Goal: Task Accomplishment & Management: Manage account settings

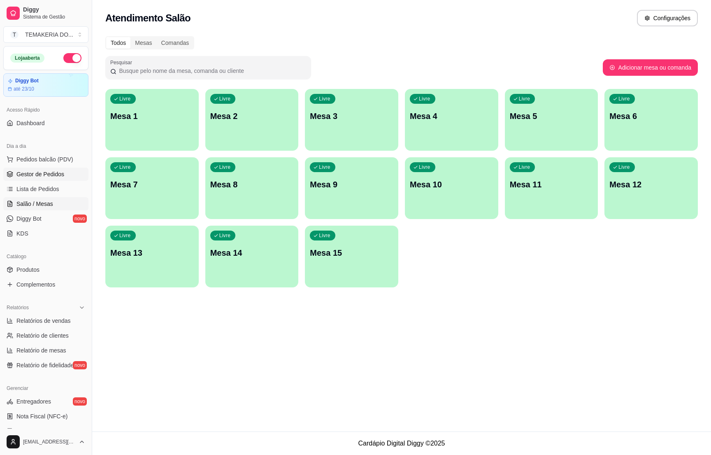
click at [29, 179] on link "Gestor de Pedidos" at bounding box center [45, 174] width 85 height 13
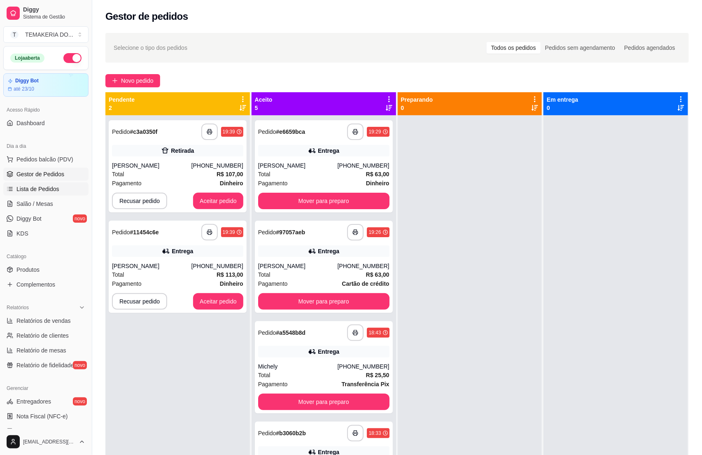
click at [20, 191] on span "Lista de Pedidos" at bounding box center [37, 189] width 43 height 8
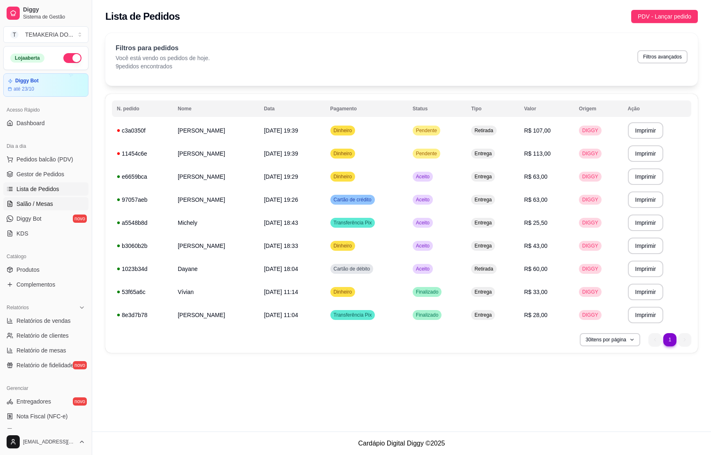
click at [23, 209] on link "Salão / Mesas" at bounding box center [45, 203] width 85 height 13
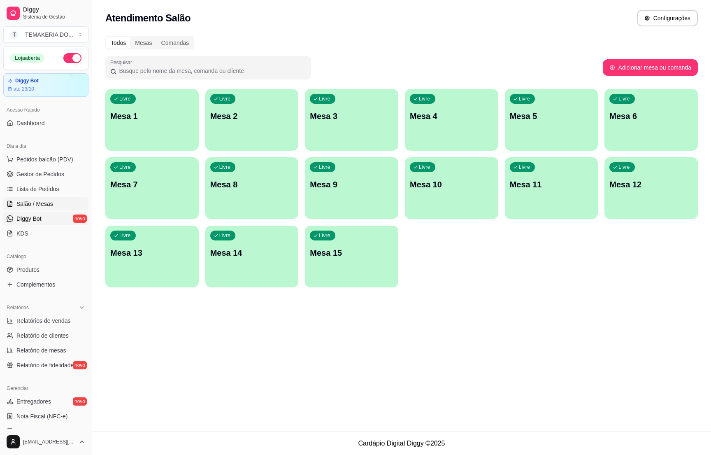
click at [25, 221] on span "Diggy Bot" at bounding box center [28, 218] width 25 height 8
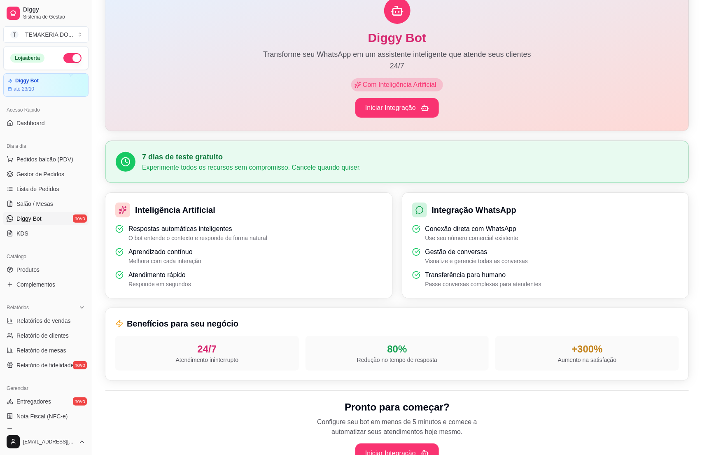
scroll to position [119, 0]
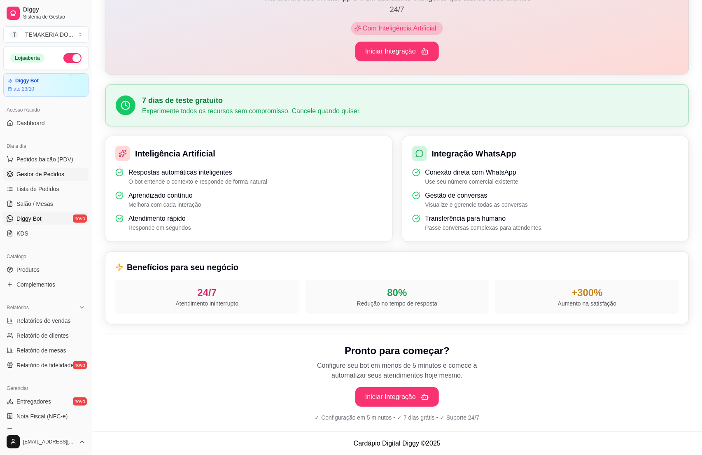
click at [33, 177] on span "Gestor de Pedidos" at bounding box center [40, 174] width 48 height 8
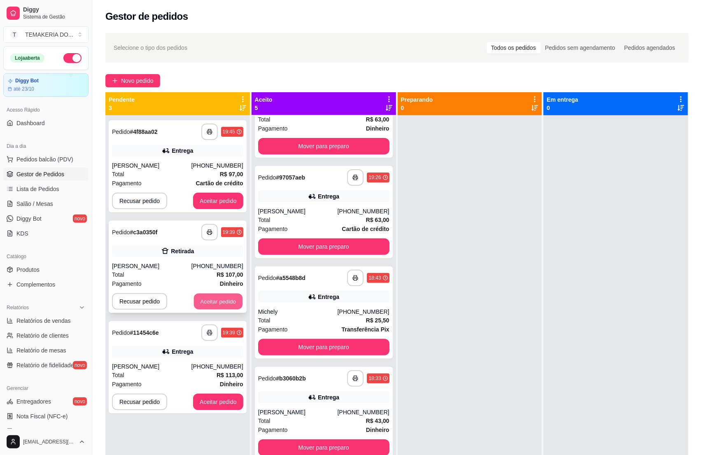
click at [224, 304] on button "Aceitar pedido" at bounding box center [218, 301] width 49 height 16
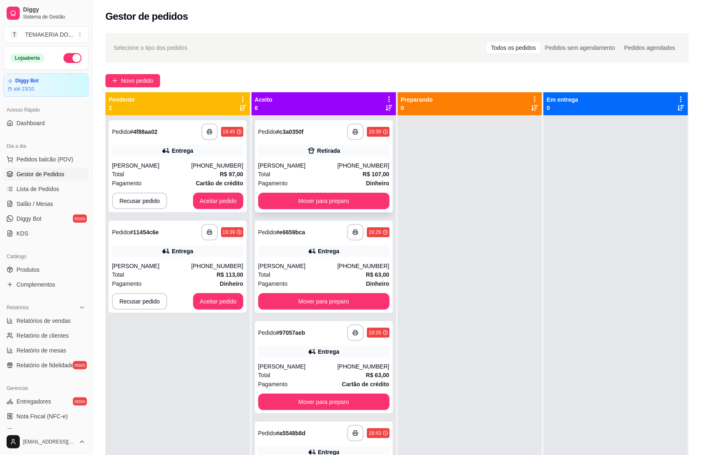
click at [310, 163] on div "[PERSON_NAME]" at bounding box center [297, 165] width 79 height 8
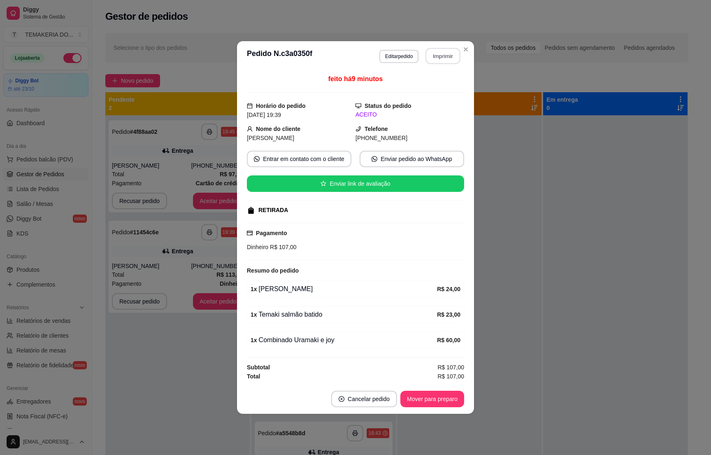
click at [441, 56] on button "Imprimir" at bounding box center [443, 56] width 35 height 16
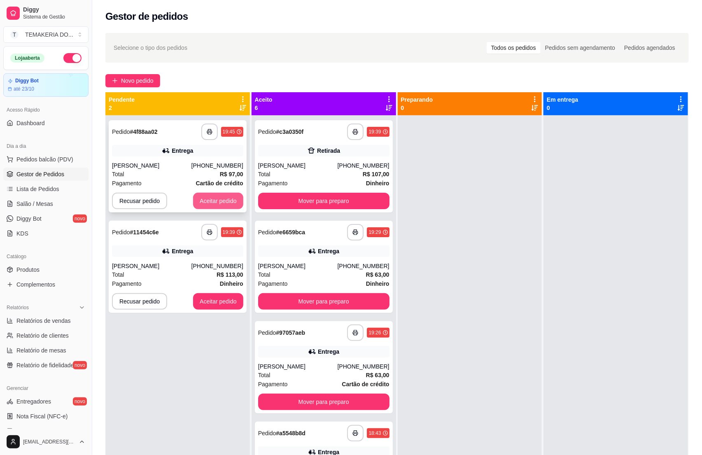
click at [193, 196] on button "Aceitar pedido" at bounding box center [218, 201] width 50 height 16
click at [205, 199] on button "Aceitar pedido" at bounding box center [218, 201] width 50 height 16
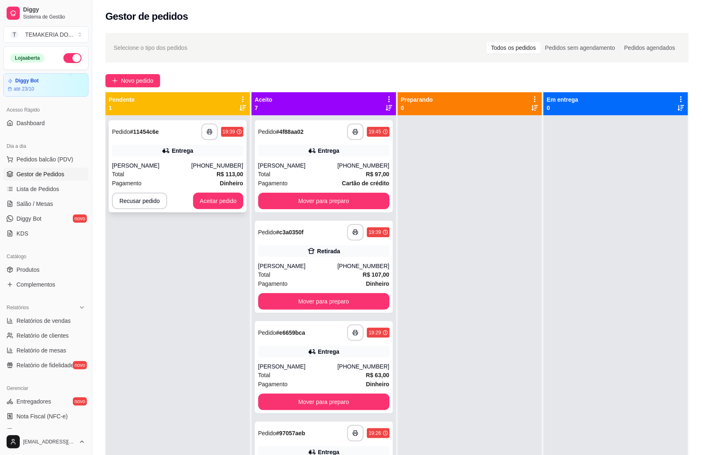
click at [212, 173] on div "Total R$ 113,00" at bounding box center [177, 174] width 131 height 9
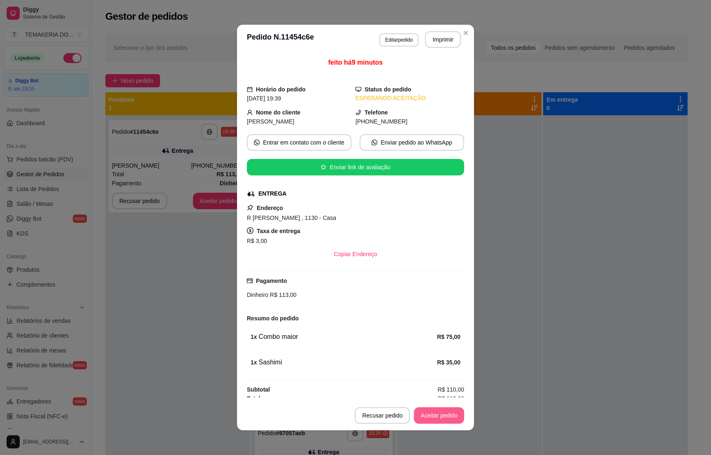
click at [425, 411] on button "Aceitar pedido" at bounding box center [439, 415] width 50 height 16
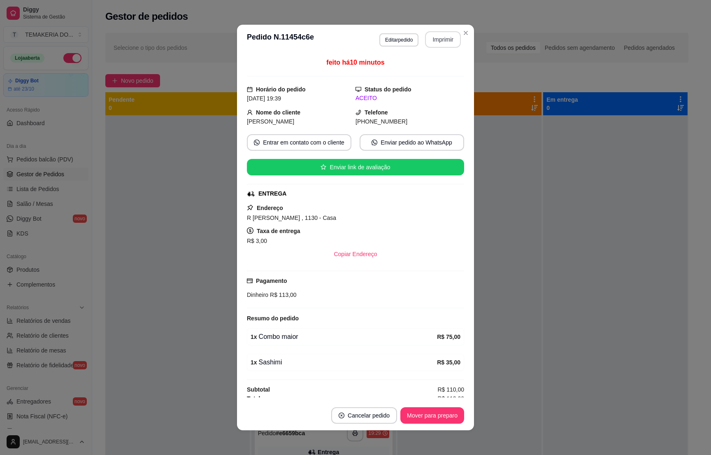
click at [434, 40] on button "Imprimir" at bounding box center [443, 39] width 36 height 16
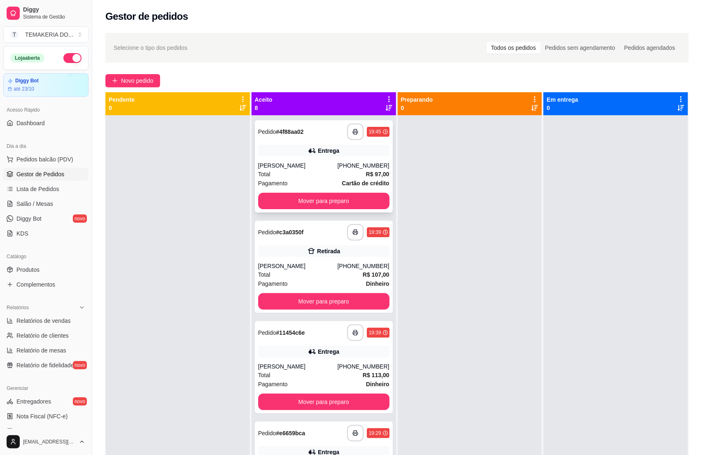
click at [316, 163] on div "[PERSON_NAME]" at bounding box center [297, 165] width 79 height 8
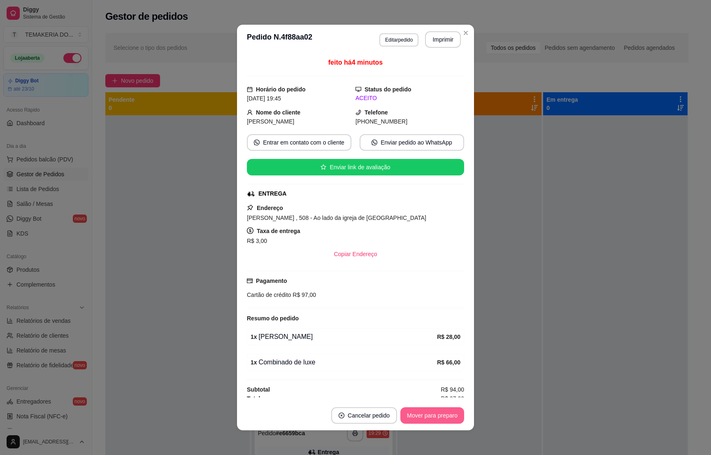
click at [417, 420] on button "Mover para preparo" at bounding box center [432, 415] width 64 height 16
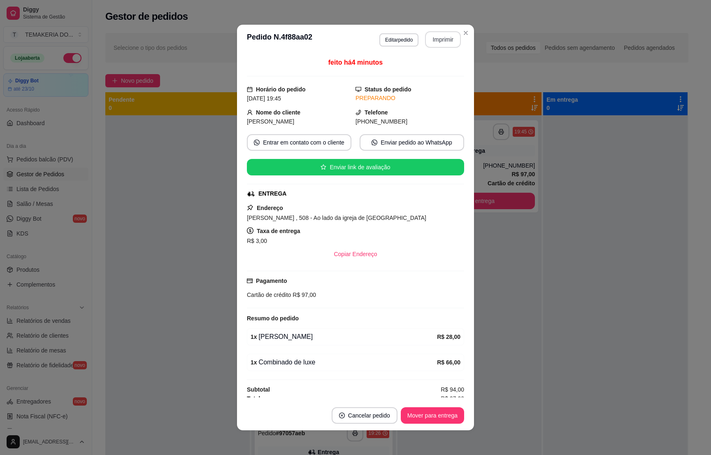
click at [444, 42] on button "Imprimir" at bounding box center [443, 39] width 36 height 16
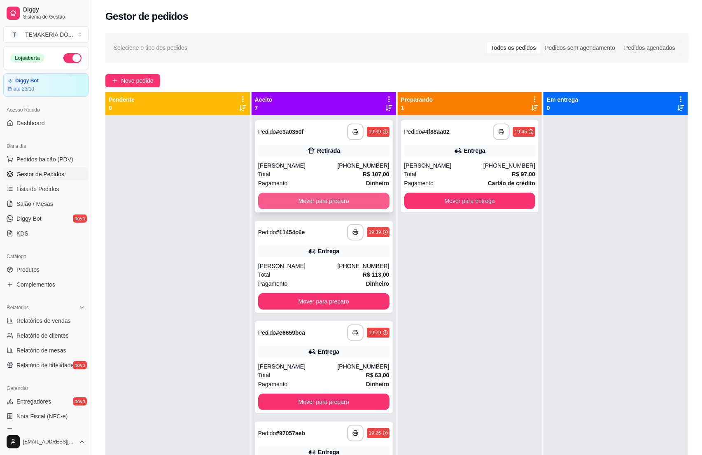
click at [334, 204] on button "Mover para preparo" at bounding box center [323, 201] width 131 height 16
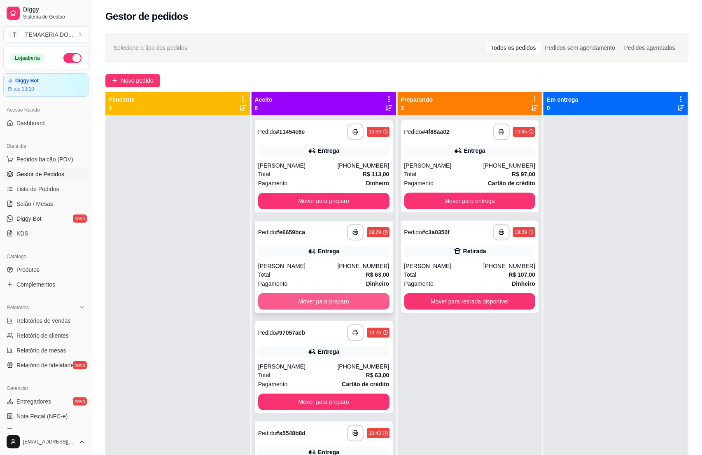
click at [305, 303] on button "Mover para preparo" at bounding box center [323, 301] width 131 height 16
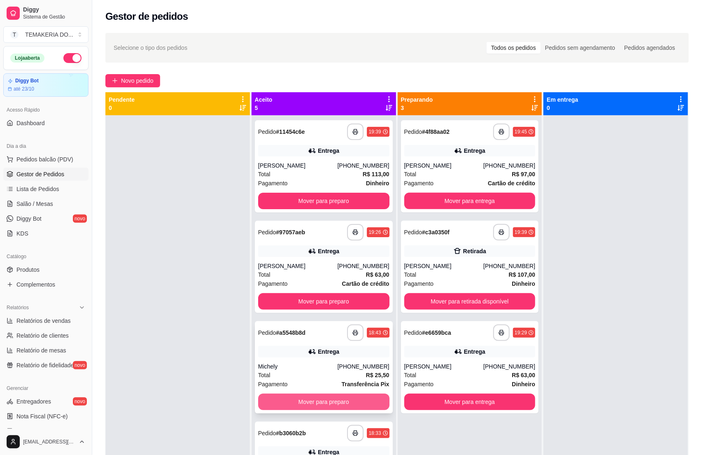
click at [325, 400] on button "Mover para preparo" at bounding box center [323, 401] width 131 height 16
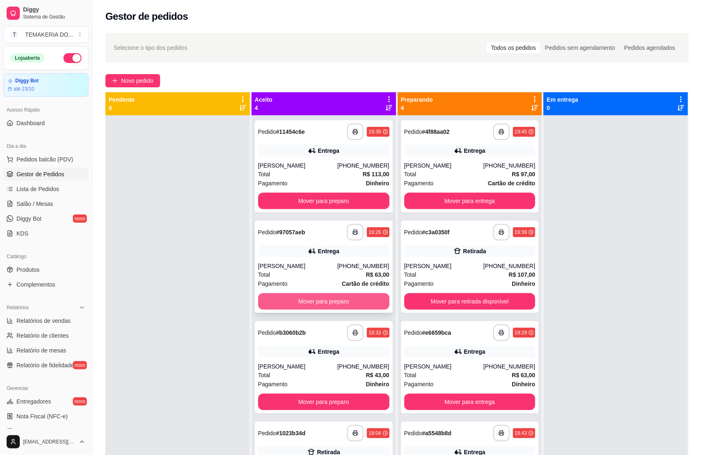
click at [324, 303] on button "Mover para preparo" at bounding box center [323, 301] width 131 height 16
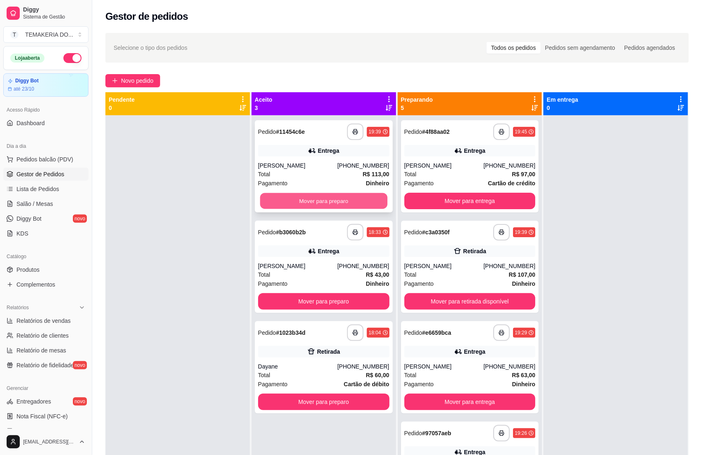
click at [316, 204] on button "Mover para preparo" at bounding box center [323, 201] width 127 height 16
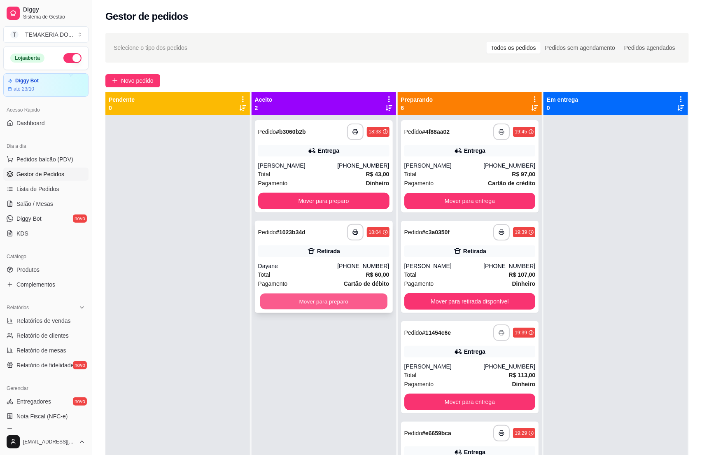
click at [307, 303] on button "Mover para preparo" at bounding box center [323, 301] width 127 height 16
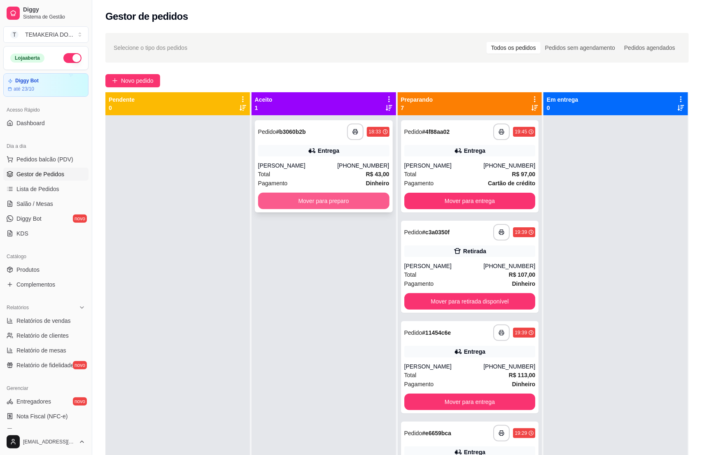
click at [323, 199] on button "Mover para preparo" at bounding box center [323, 201] width 131 height 16
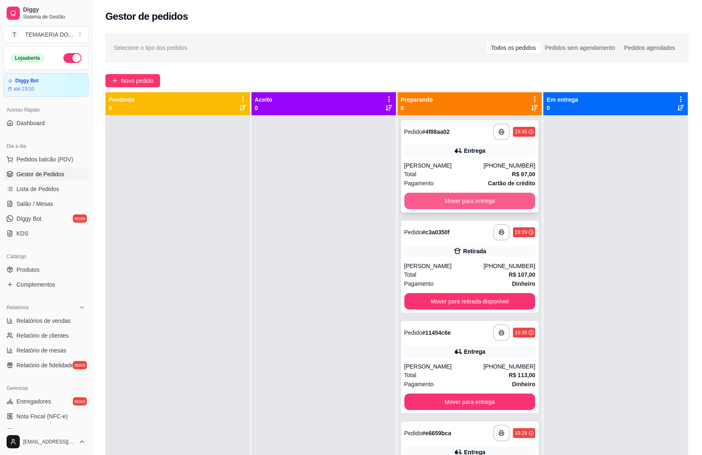
click at [471, 198] on button "Mover para entrega" at bounding box center [469, 201] width 131 height 16
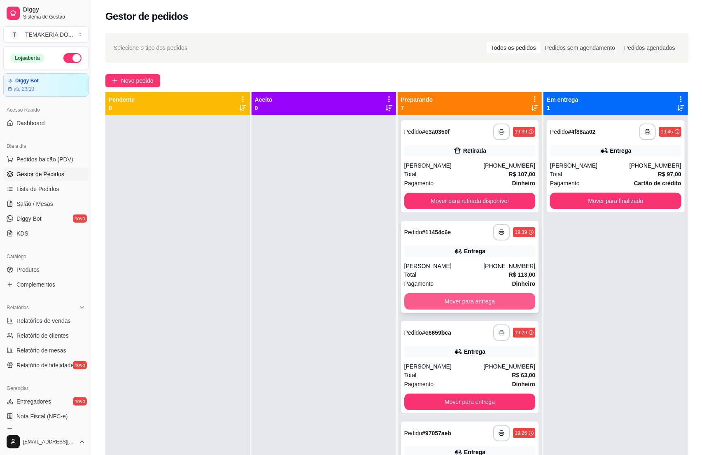
click at [469, 299] on button "Mover para entrega" at bounding box center [469, 301] width 131 height 16
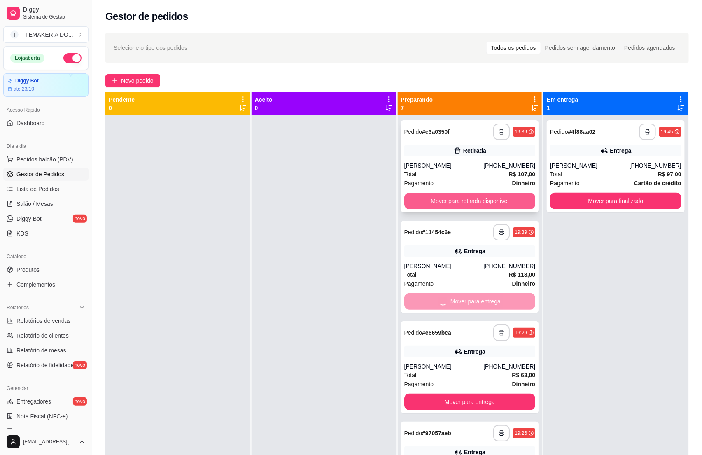
click at [467, 202] on button "Mover para retirada disponível" at bounding box center [469, 201] width 131 height 16
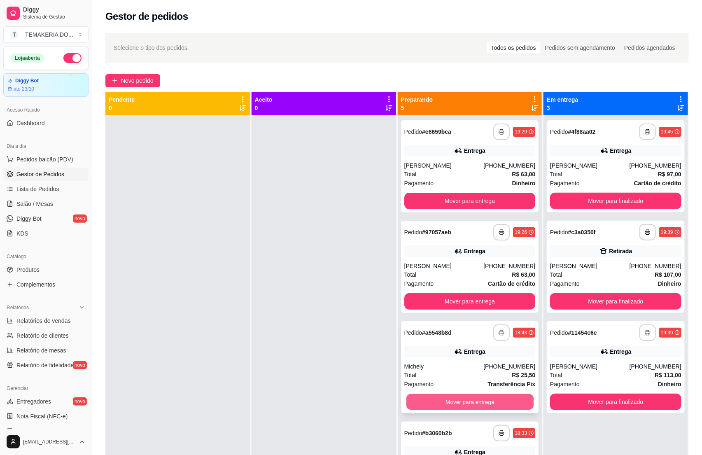
click at [482, 402] on button "Mover para entrega" at bounding box center [469, 402] width 127 height 16
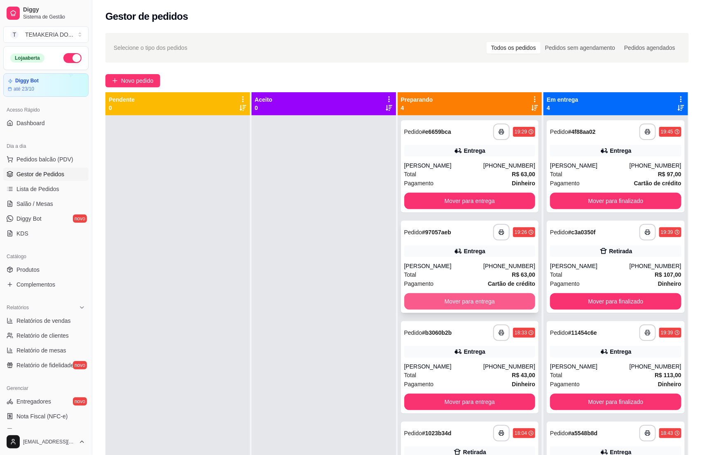
click at [453, 302] on button "Mover para entrega" at bounding box center [469, 301] width 131 height 16
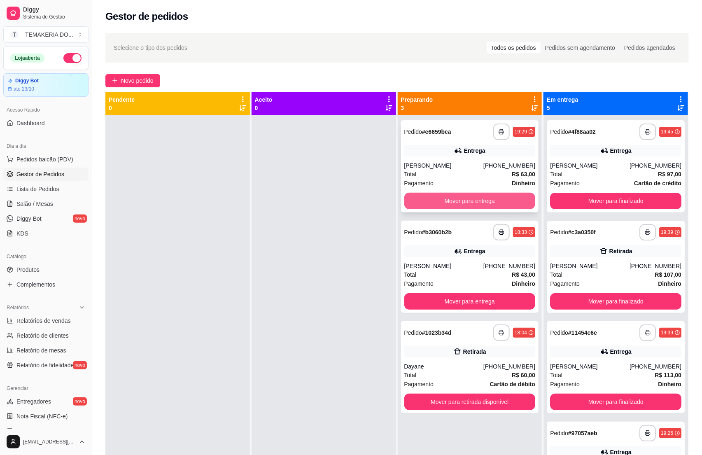
click at [449, 205] on button "Mover para entrega" at bounding box center [469, 201] width 131 height 16
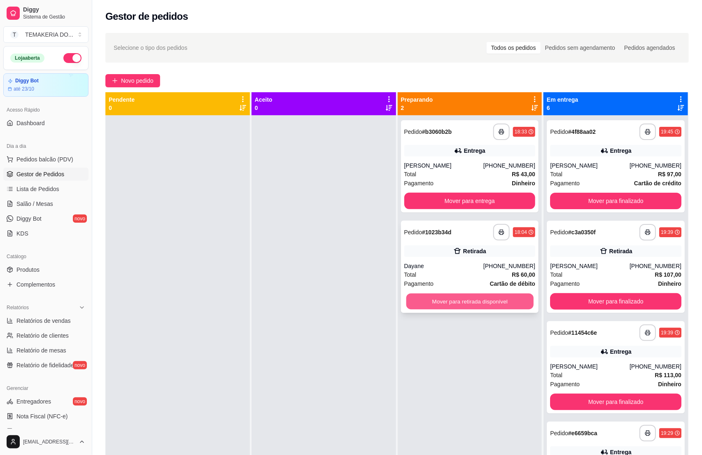
click at [473, 305] on button "Mover para retirada disponível" at bounding box center [469, 301] width 127 height 16
click at [445, 210] on div "**********" at bounding box center [470, 166] width 138 height 92
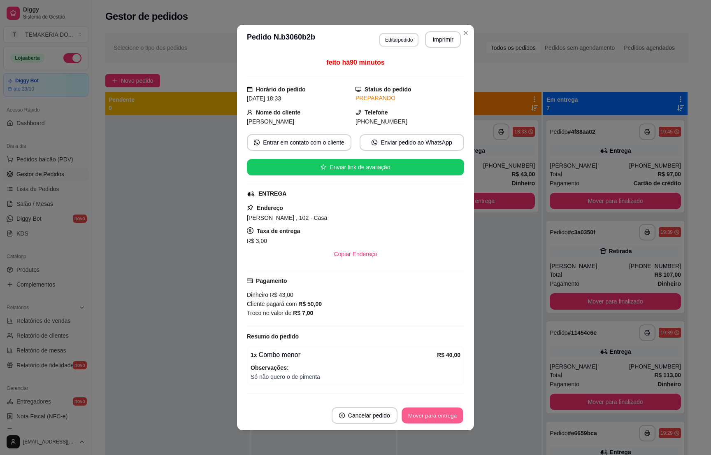
click at [444, 412] on button "Mover para entrega" at bounding box center [433, 415] width 62 height 16
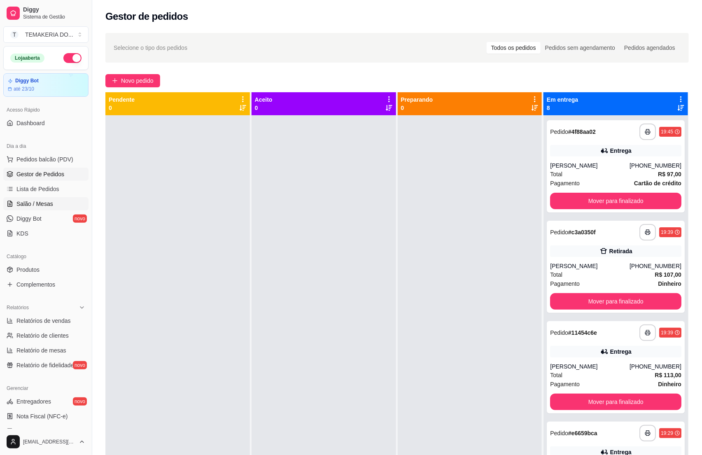
click at [29, 206] on span "Salão / Mesas" at bounding box center [34, 204] width 37 height 8
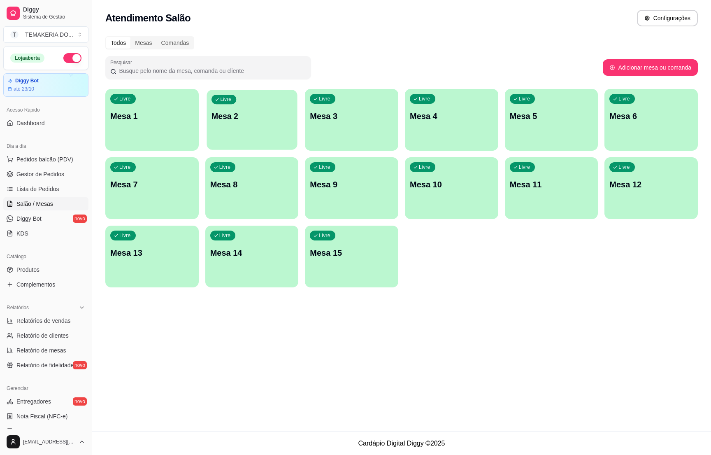
click at [215, 121] on p "Mesa 2" at bounding box center [252, 116] width 81 height 11
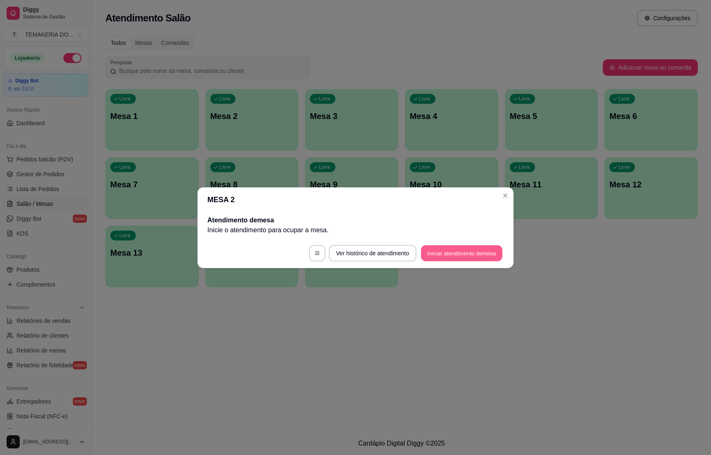
click at [450, 261] on button "Iniciar atendimento de mesa" at bounding box center [461, 253] width 81 height 16
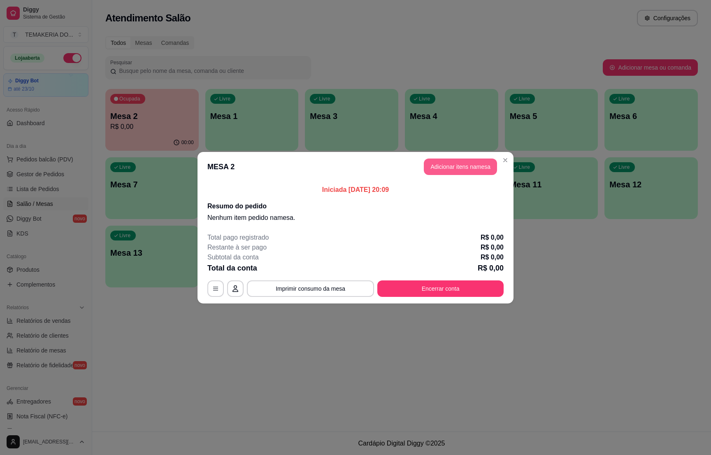
click at [477, 163] on button "Adicionar itens na mesa" at bounding box center [460, 166] width 73 height 16
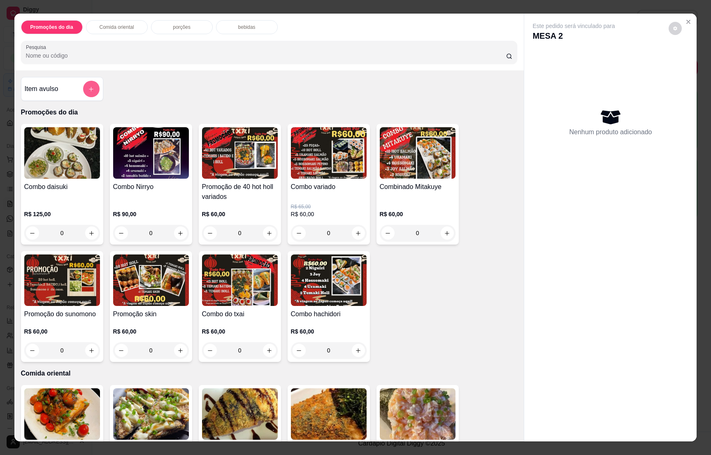
click at [88, 90] on icon "add-separate-item" at bounding box center [91, 89] width 6 height 6
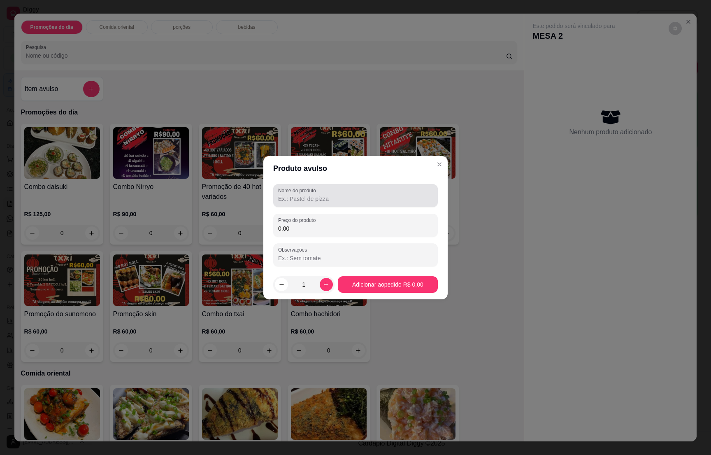
click at [298, 191] on label "Nome do produto" at bounding box center [298, 190] width 41 height 7
click at [298, 195] on input "Nome do produto" at bounding box center [355, 199] width 155 height 8
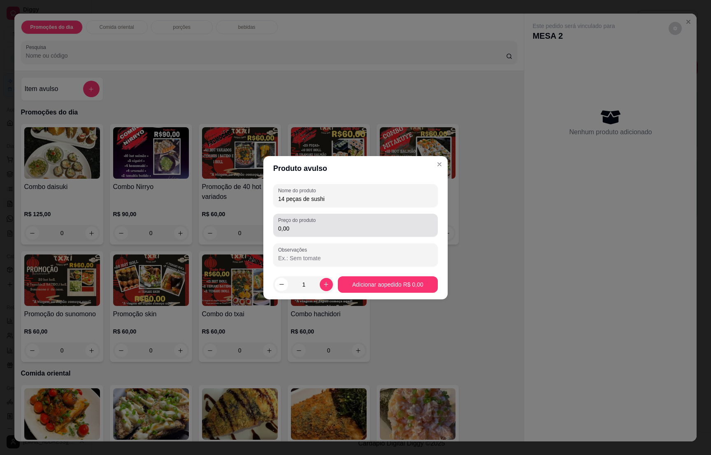
type input "14 peças de sushi"
click at [299, 235] on div "Preço do produto 0,00" at bounding box center [355, 225] width 165 height 23
click at [298, 230] on input "0,00" at bounding box center [355, 228] width 155 height 8
type input "43,00"
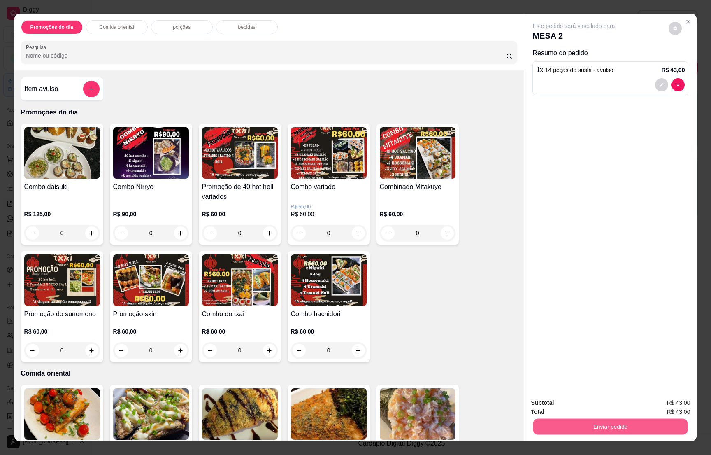
click at [586, 421] on button "Enviar pedido" at bounding box center [610, 426] width 154 height 16
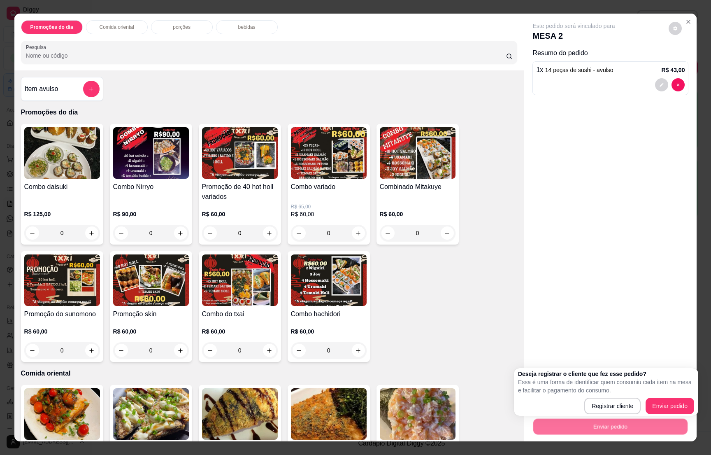
click at [572, 357] on div "Este pedido será vinculado para MESA 2 Resumo do pedido 1 x 14 peças de sushi -…" at bounding box center [610, 203] width 172 height 378
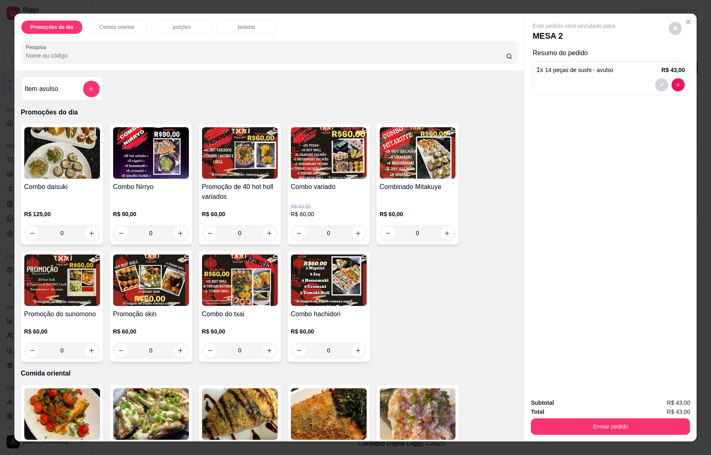
click at [233, 23] on div "bebidas" at bounding box center [247, 27] width 62 height 14
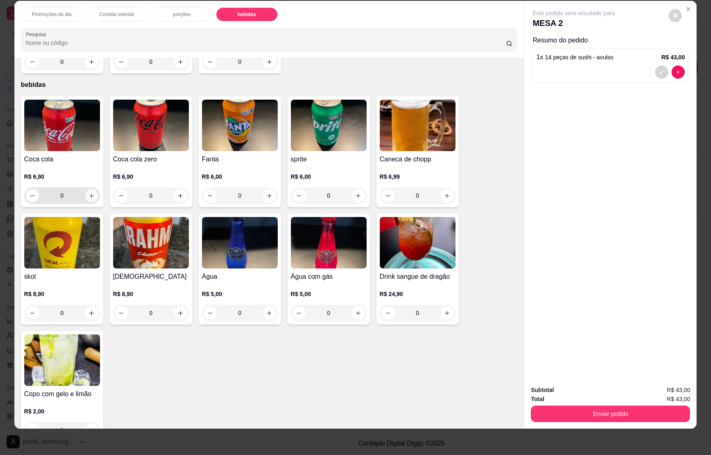
click at [88, 193] on icon "increase-product-quantity" at bounding box center [91, 196] width 6 height 6
type input "1"
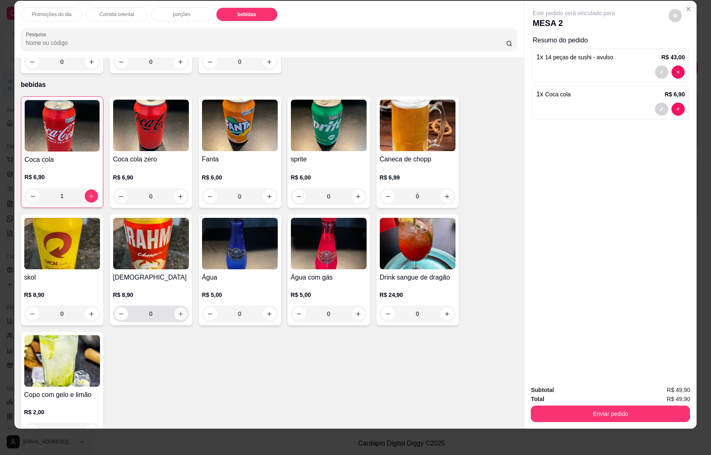
click at [178, 311] on icon "increase-product-quantity" at bounding box center [180, 314] width 6 height 6
type input "1"
click at [603, 407] on button "Enviar pedido" at bounding box center [610, 413] width 159 height 16
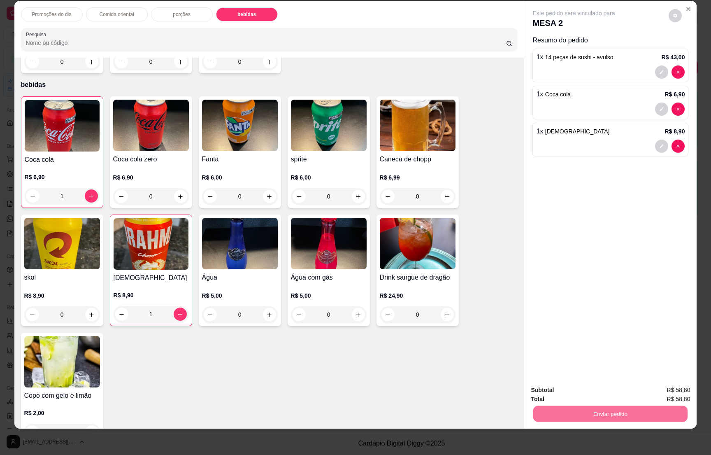
click at [654, 388] on button "Enviar pedido" at bounding box center [667, 393] width 45 height 15
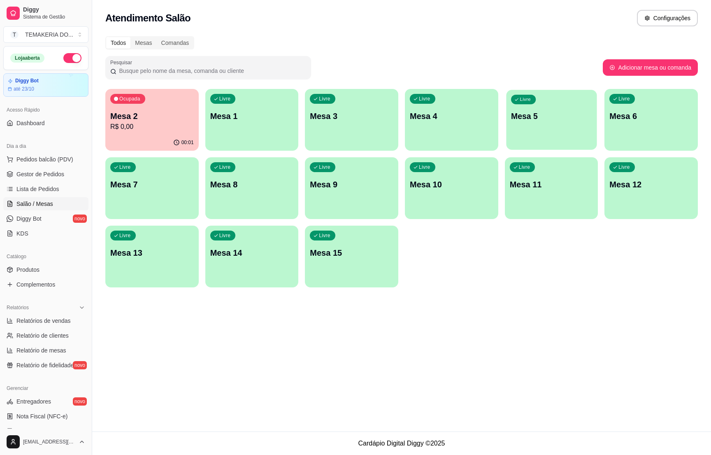
click at [517, 113] on p "Mesa 5" at bounding box center [551, 116] width 81 height 11
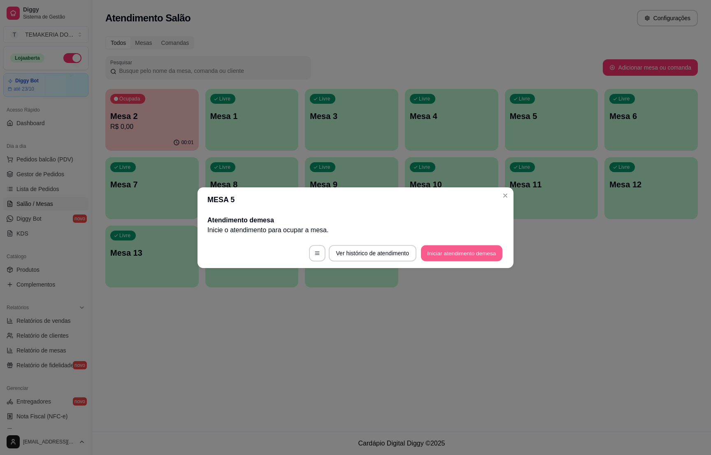
click at [452, 252] on button "Iniciar atendimento de mesa" at bounding box center [461, 253] width 81 height 16
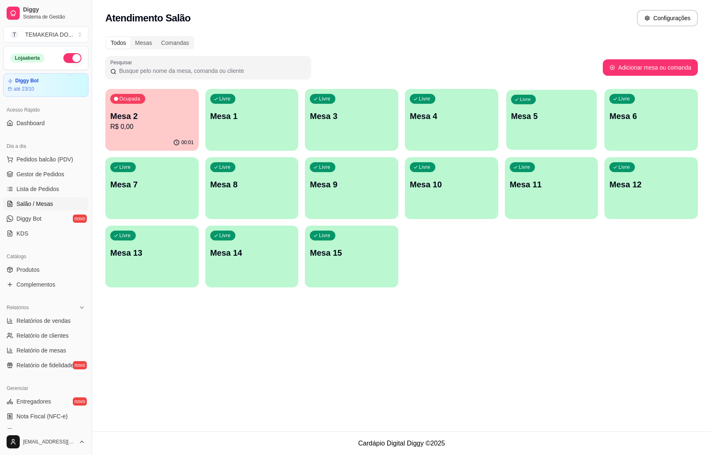
click at [528, 125] on div "Livre Mesa 5" at bounding box center [551, 115] width 91 height 50
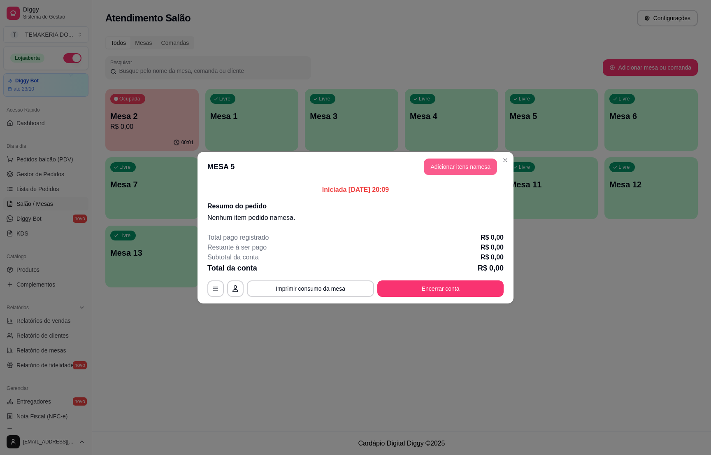
click at [451, 158] on button "Adicionar itens na mesa" at bounding box center [460, 166] width 73 height 16
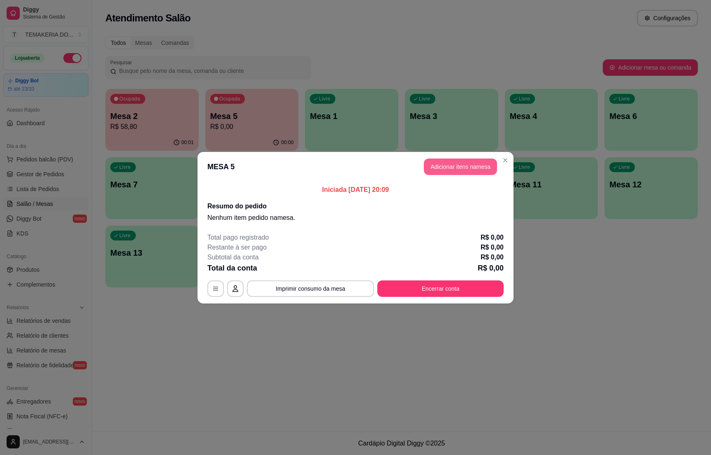
click at [446, 167] on button "Adicionar itens na mesa" at bounding box center [460, 166] width 73 height 16
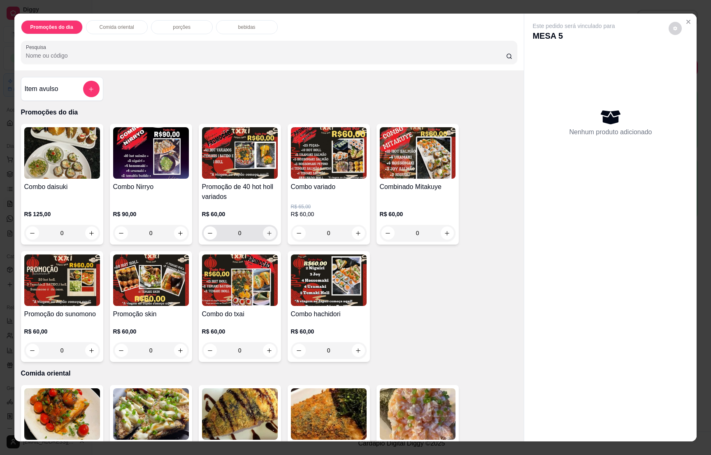
click at [266, 234] on icon "increase-product-quantity" at bounding box center [269, 233] width 6 height 6
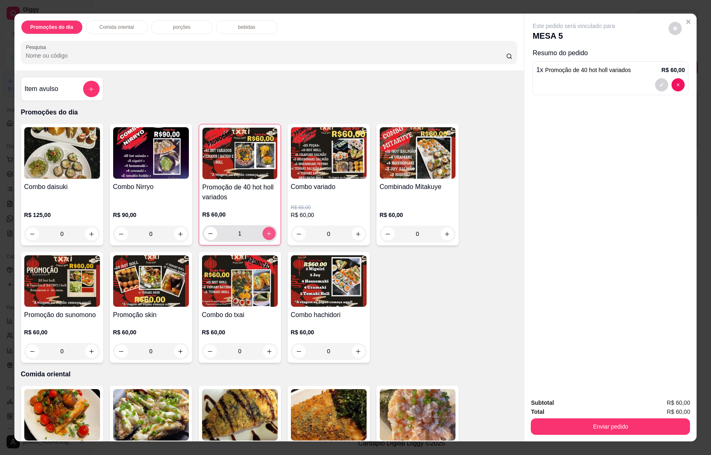
type input "1"
click at [246, 29] on p "bebidas" at bounding box center [246, 27] width 17 height 7
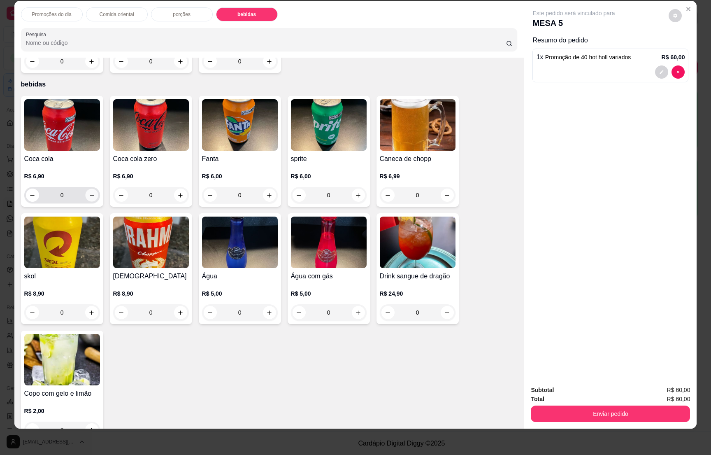
click at [88, 192] on icon "increase-product-quantity" at bounding box center [91, 195] width 6 height 6
type input "1"
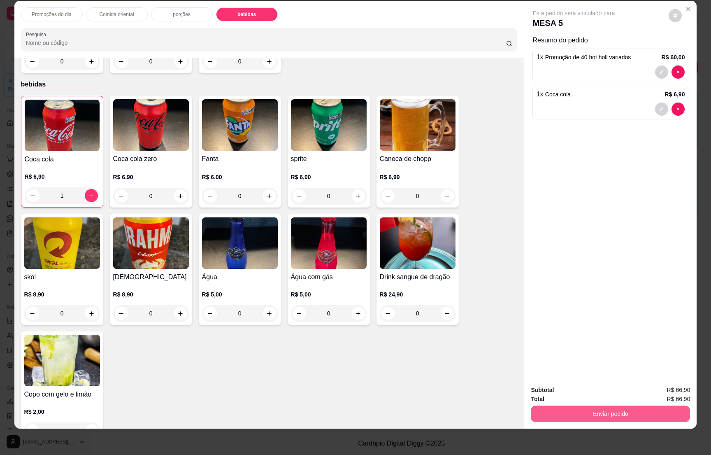
click at [594, 412] on button "Enviar pedido" at bounding box center [610, 413] width 159 height 16
click at [596, 392] on button "Registrar cliente" at bounding box center [612, 394] width 54 height 16
click at [647, 407] on button "Enviar pedido" at bounding box center [610, 413] width 154 height 16
click at [653, 394] on button "Enviar pedido" at bounding box center [667, 394] width 47 height 16
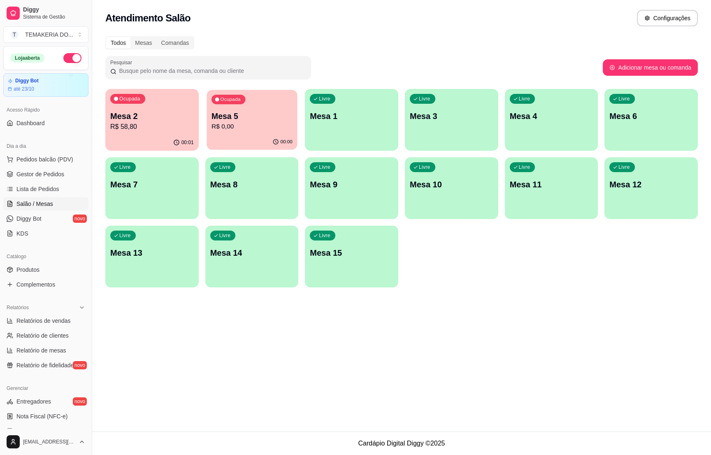
click at [244, 115] on p "Mesa 5" at bounding box center [252, 116] width 81 height 11
click at [55, 177] on span "Gestor de Pedidos" at bounding box center [40, 174] width 48 height 8
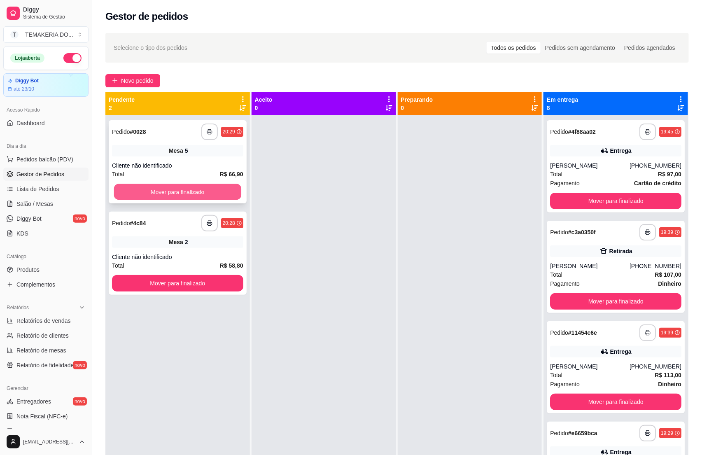
click at [187, 191] on button "Mover para finalizado" at bounding box center [177, 192] width 127 height 16
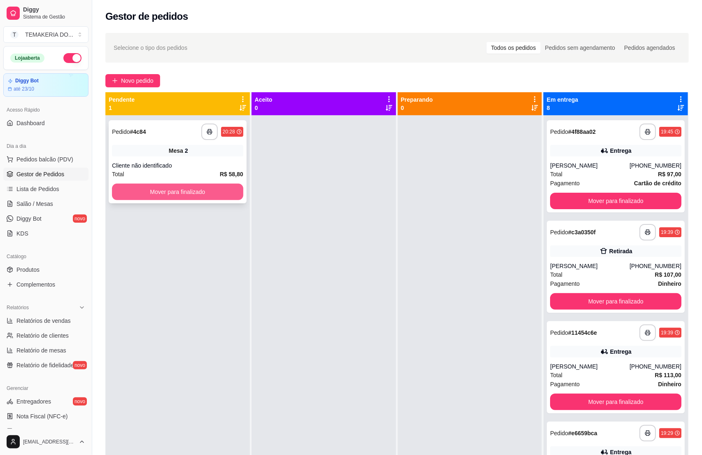
click at [189, 195] on button "Mover para finalizado" at bounding box center [177, 192] width 131 height 16
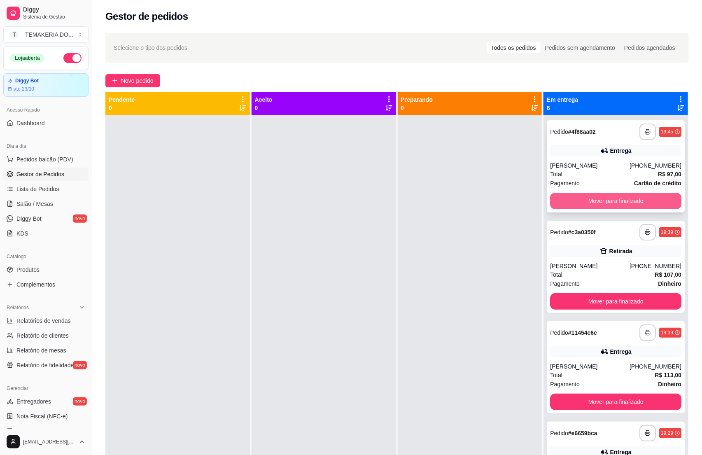
click at [552, 194] on button "Mover para finalizado" at bounding box center [615, 201] width 131 height 16
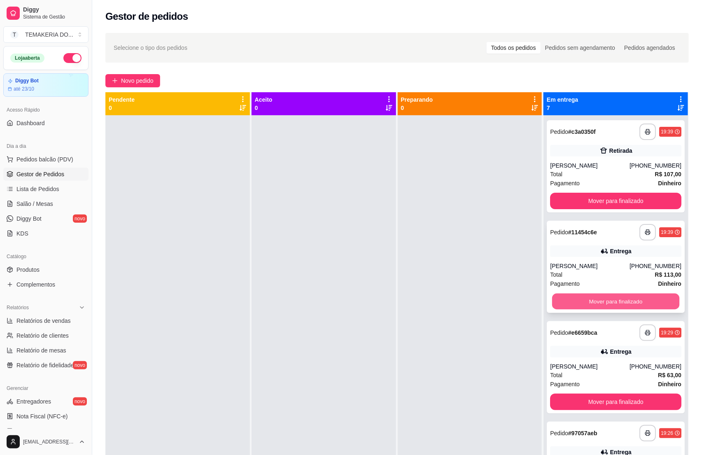
click at [576, 303] on button "Mover para finalizado" at bounding box center [615, 301] width 127 height 16
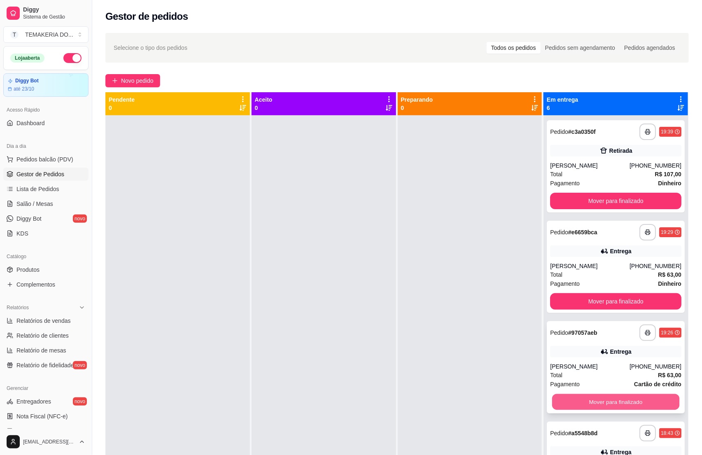
click at [598, 402] on button "Mover para finalizado" at bounding box center [615, 402] width 127 height 16
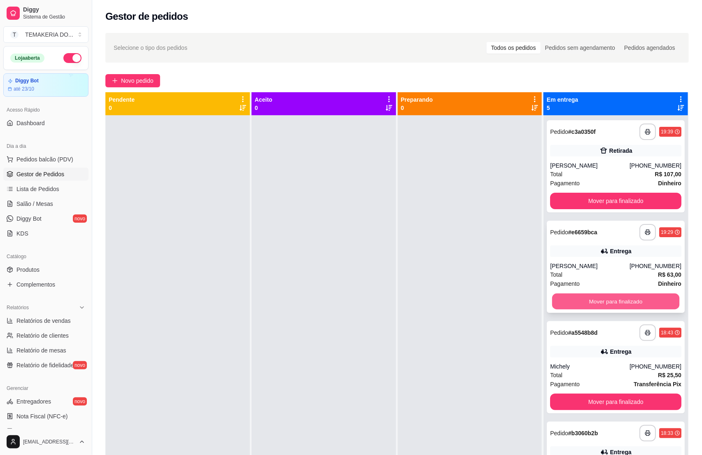
click at [584, 305] on button "Mover para finalizado" at bounding box center [615, 301] width 127 height 16
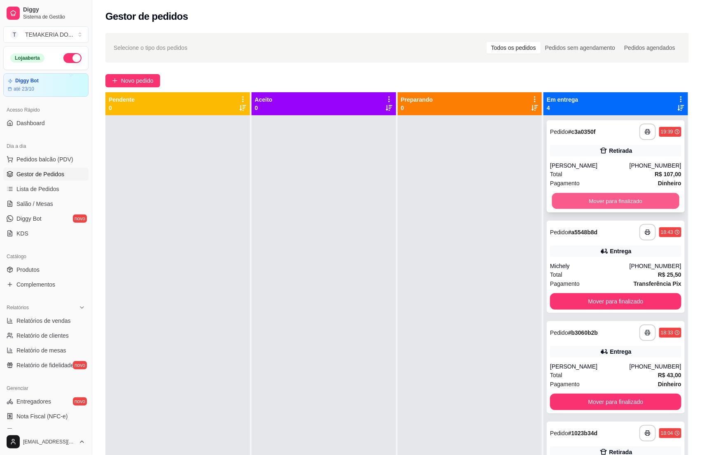
click at [579, 205] on button "Mover para finalizado" at bounding box center [615, 201] width 127 height 16
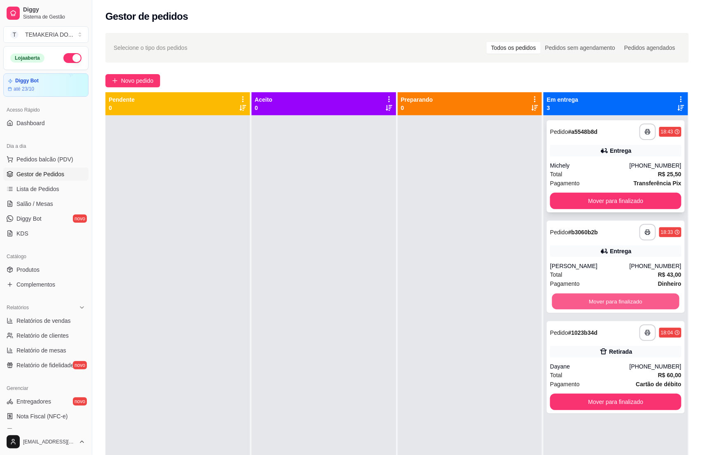
click at [573, 296] on button "Mover para finalizado" at bounding box center [615, 301] width 127 height 16
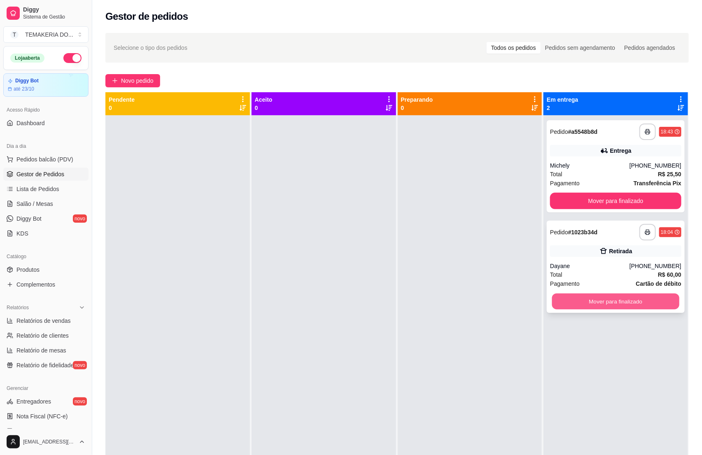
click at [587, 307] on button "Mover para finalizado" at bounding box center [615, 301] width 127 height 16
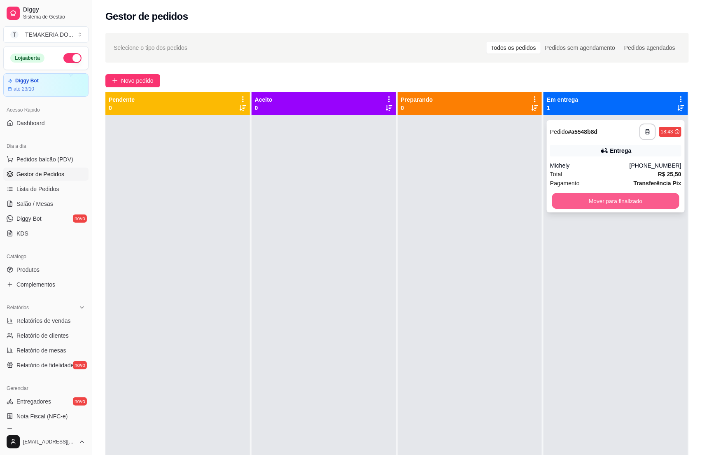
click at [596, 203] on button "Mover para finalizado" at bounding box center [615, 201] width 127 height 16
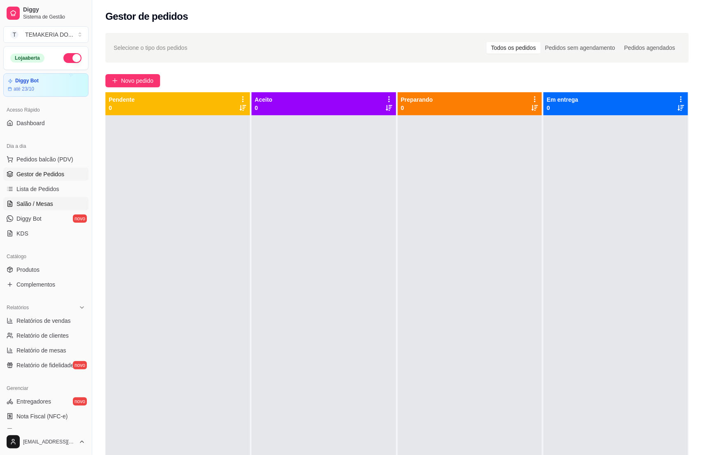
click at [37, 207] on span "Salão / Mesas" at bounding box center [34, 204] width 37 height 8
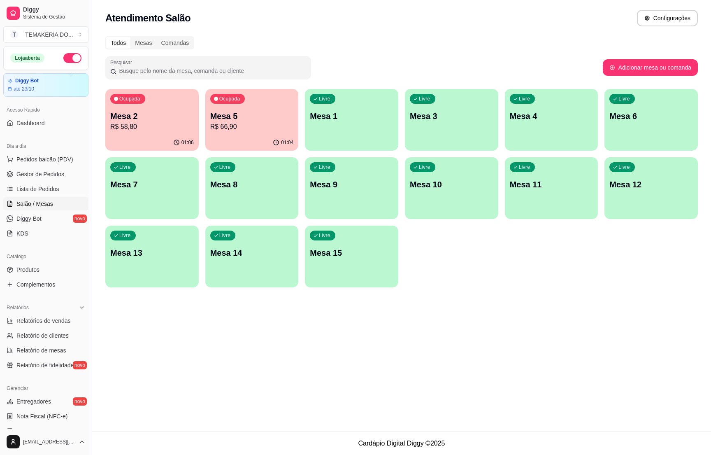
click at [533, 128] on div "Livre Mesa 4" at bounding box center [551, 115] width 93 height 52
click at [258, 126] on p "R$ 66,90" at bounding box center [252, 127] width 84 height 10
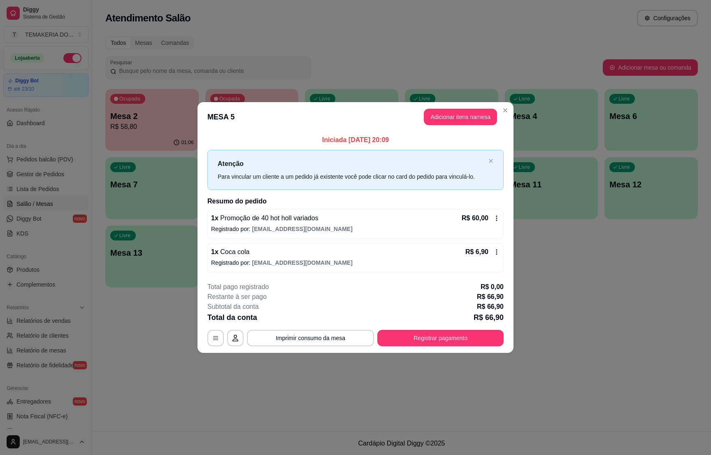
click at [578, 271] on div "Ocupada Mesa 2 R$ 58,80 01:06 Ocupada Mesa 5 R$ 66,90 01:05 Livre Mesa 1 Livre …" at bounding box center [401, 188] width 593 height 198
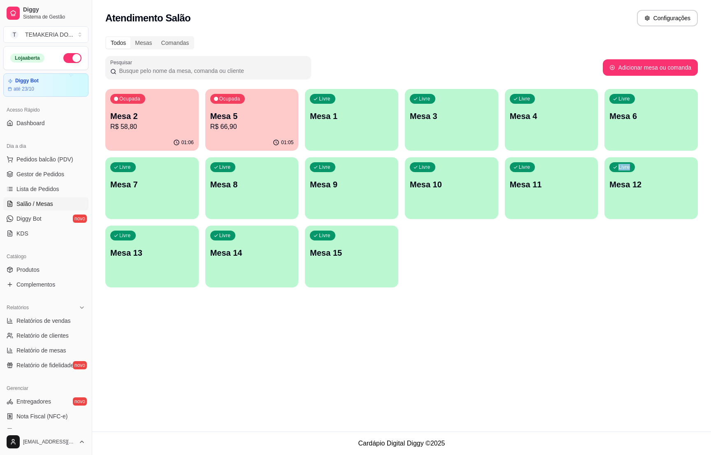
click at [547, 110] on div "Livre Mesa 4" at bounding box center [551, 115] width 93 height 52
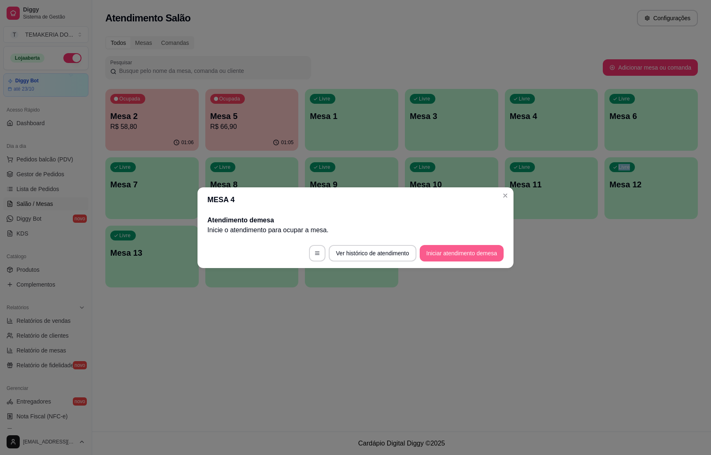
click at [437, 256] on button "Iniciar atendimento de mesa" at bounding box center [462, 253] width 84 height 16
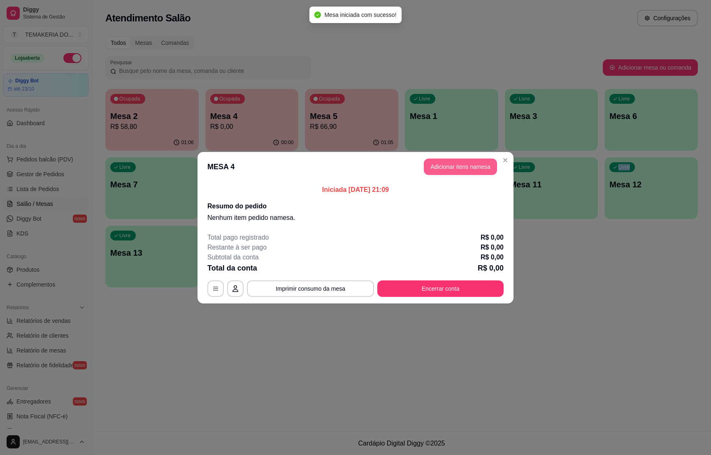
click at [461, 161] on button "Adicionar itens na mesa" at bounding box center [460, 166] width 73 height 16
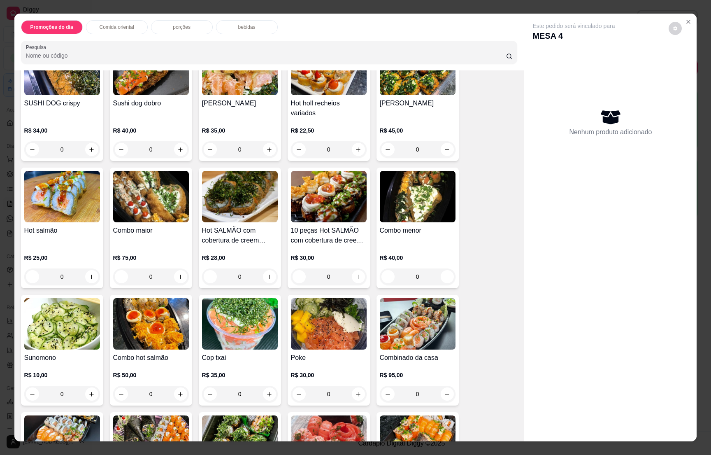
scroll to position [1111, 0]
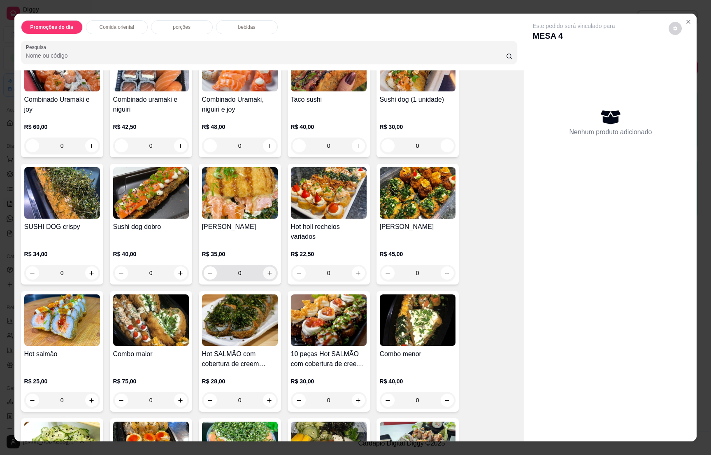
click at [266, 270] on icon "increase-product-quantity" at bounding box center [269, 273] width 6 height 6
type input "1"
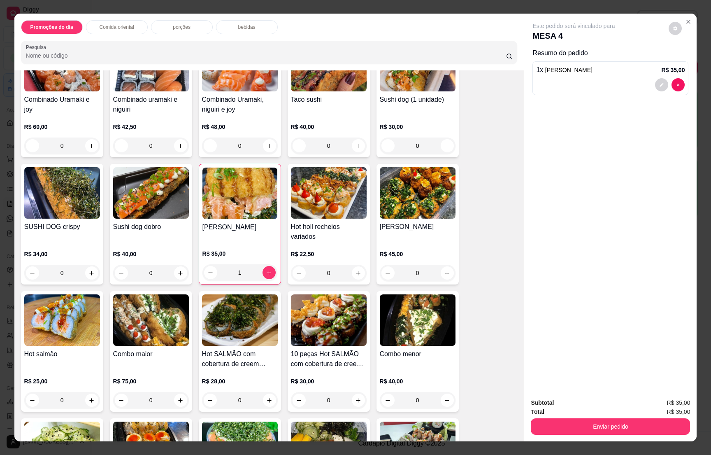
click at [243, 26] on p "bebidas" at bounding box center [246, 27] width 17 height 7
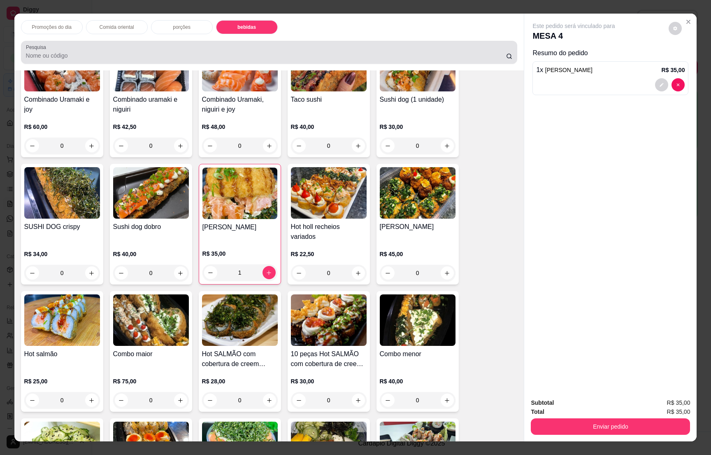
scroll to position [13, 0]
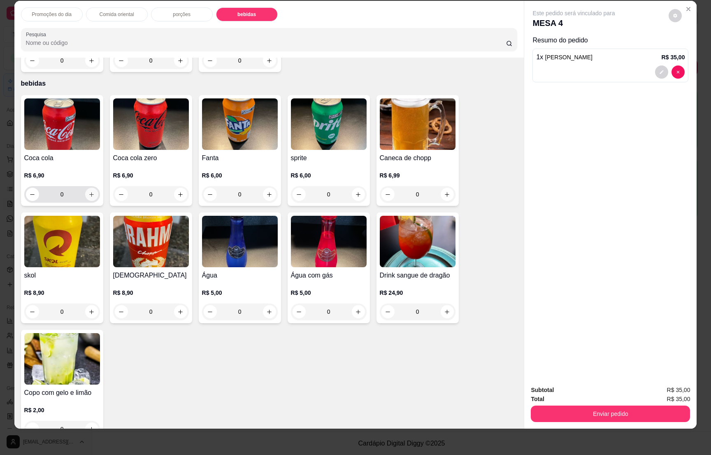
click at [89, 191] on icon "increase-product-quantity" at bounding box center [91, 194] width 6 height 6
type input "1"
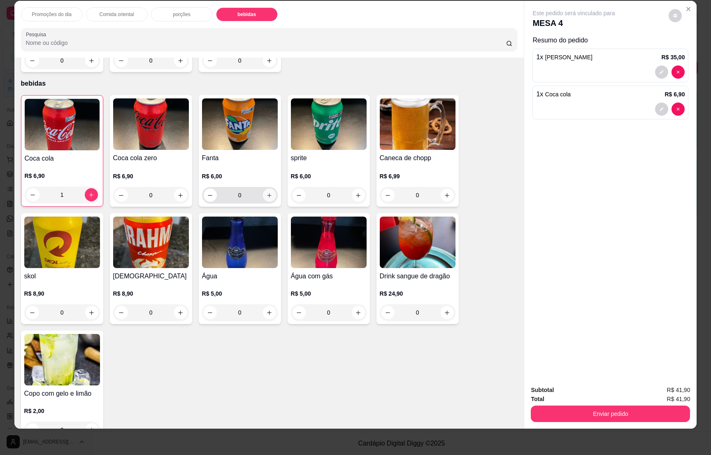
click at [266, 192] on icon "increase-product-quantity" at bounding box center [269, 195] width 6 height 6
type input "2"
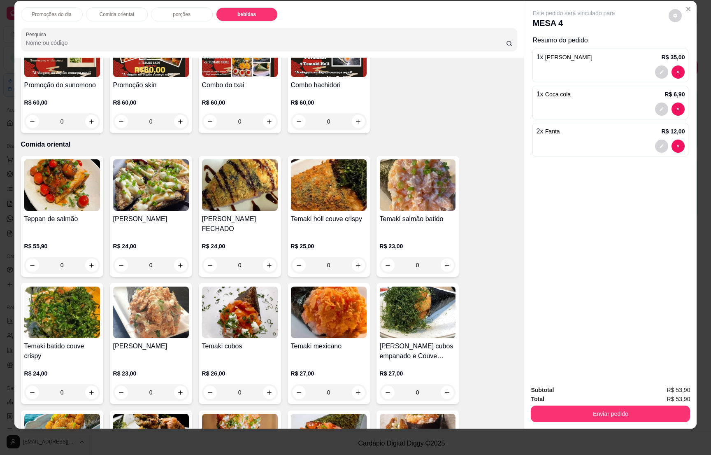
scroll to position [0, 0]
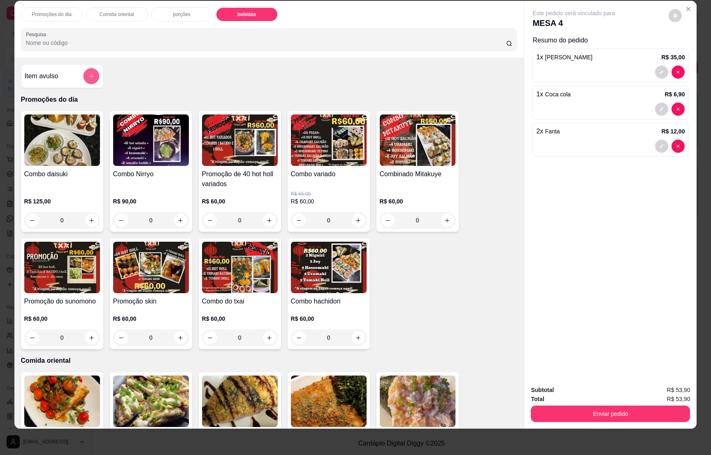
click at [83, 73] on button "add-separate-item" at bounding box center [91, 76] width 16 height 16
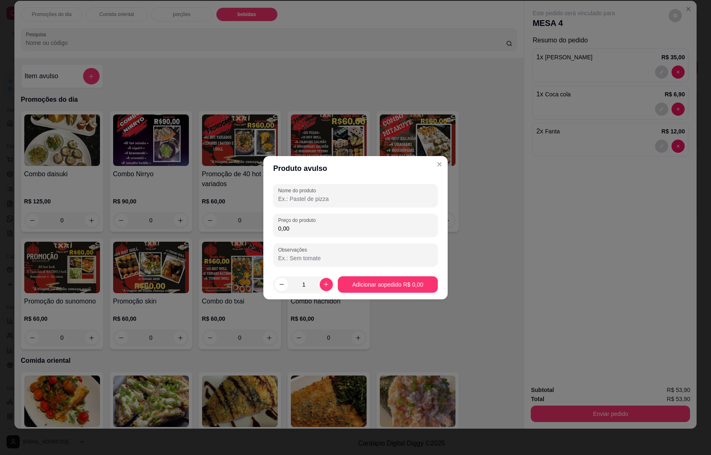
click at [326, 198] on input "Nome do produto" at bounding box center [355, 199] width 155 height 8
type input "2 rodizio"
click at [325, 228] on input "0,00" at bounding box center [355, 228] width 155 height 8
type input "200,00"
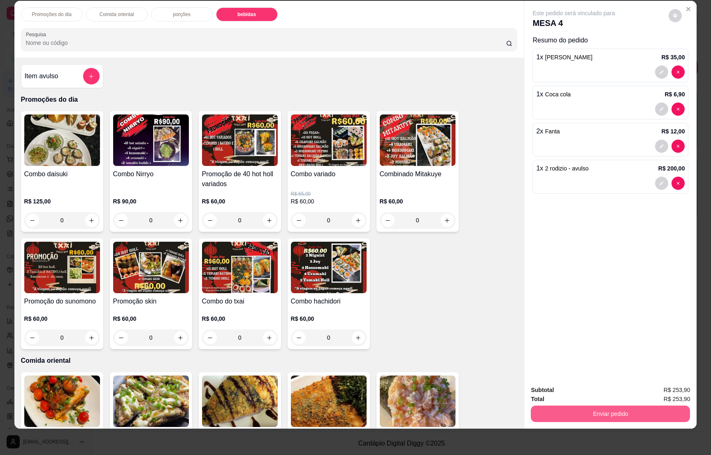
click at [596, 405] on button "Enviar pedido" at bounding box center [610, 413] width 159 height 16
click at [665, 390] on button "Enviar pedido" at bounding box center [667, 393] width 45 height 15
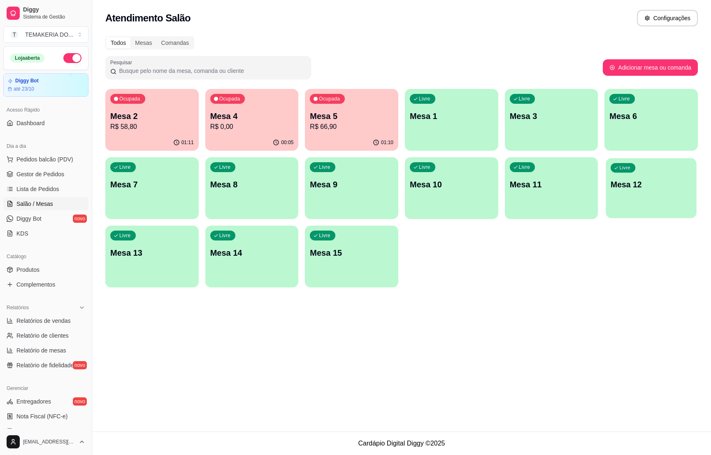
click at [617, 203] on div "Livre Mesa 12" at bounding box center [651, 183] width 91 height 50
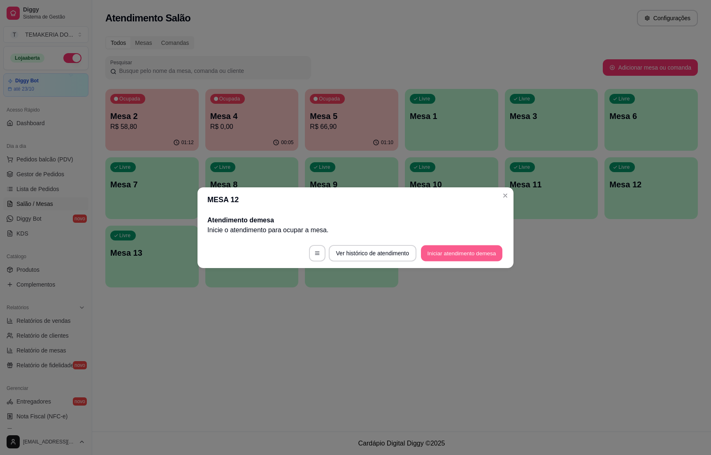
click at [449, 255] on button "Iniciar atendimento de mesa" at bounding box center [461, 253] width 81 height 16
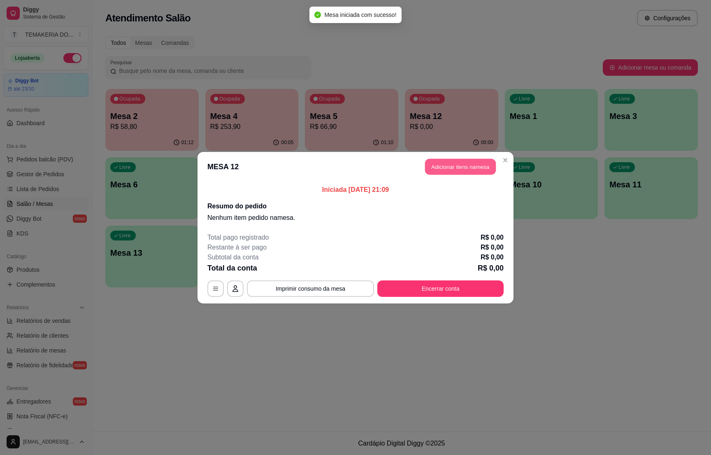
click at [455, 170] on button "Adicionar itens na mesa" at bounding box center [460, 166] width 71 height 16
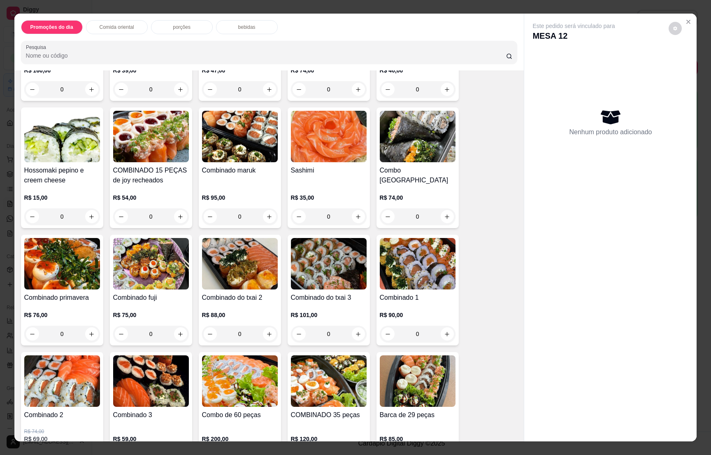
scroll to position [1914, 0]
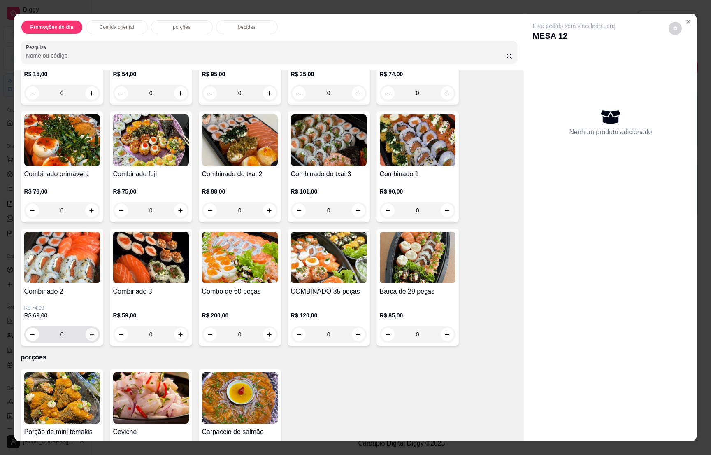
click at [88, 331] on icon "increase-product-quantity" at bounding box center [91, 334] width 6 height 6
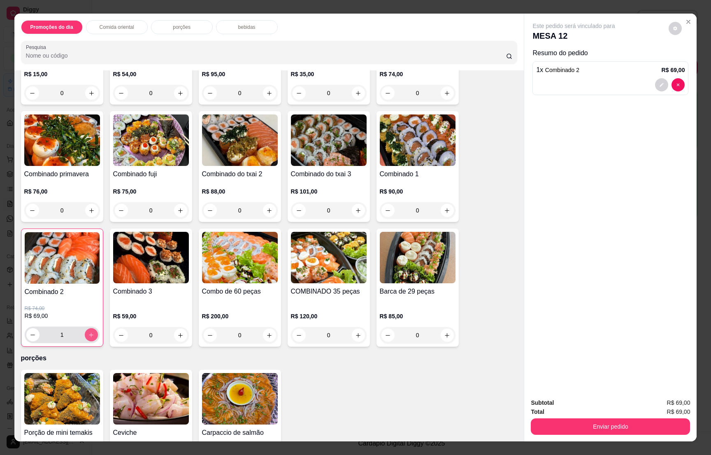
type input "1"
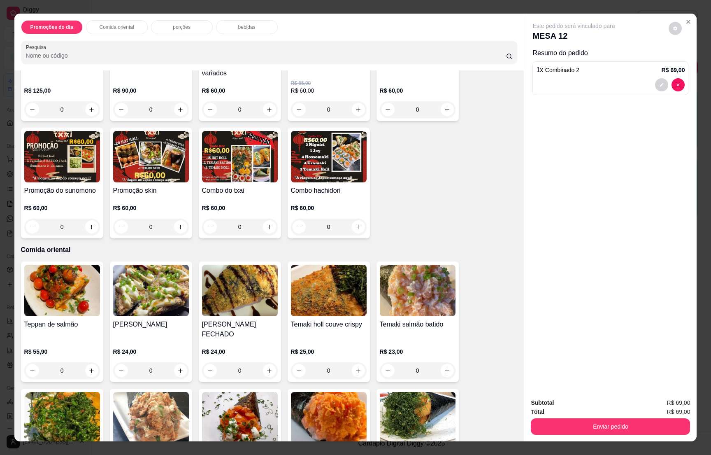
scroll to position [0, 0]
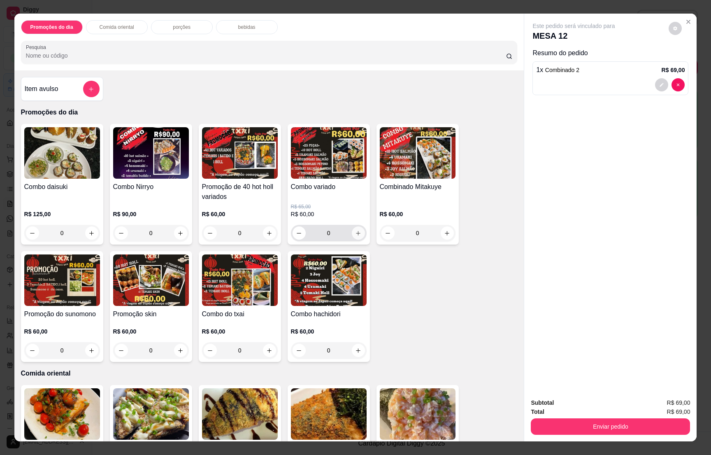
click at [356, 232] on icon "increase-product-quantity" at bounding box center [358, 233] width 6 height 6
type input "1"
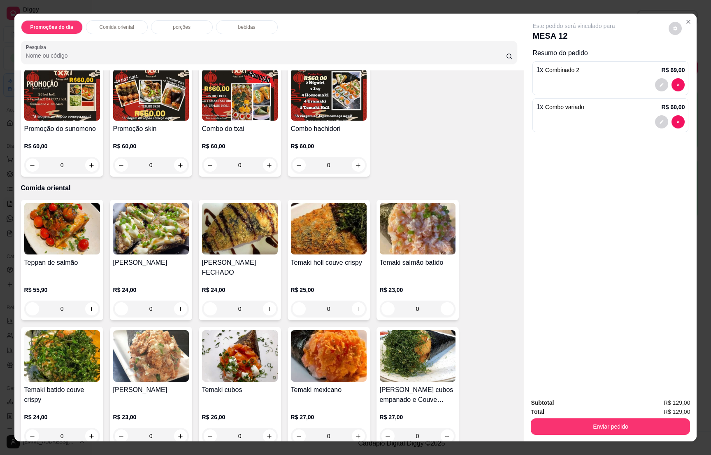
click at [243, 28] on p "bebidas" at bounding box center [246, 27] width 17 height 7
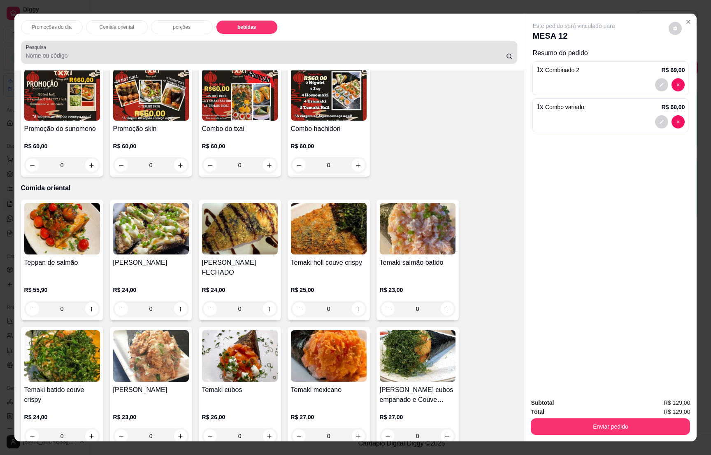
scroll to position [13, 0]
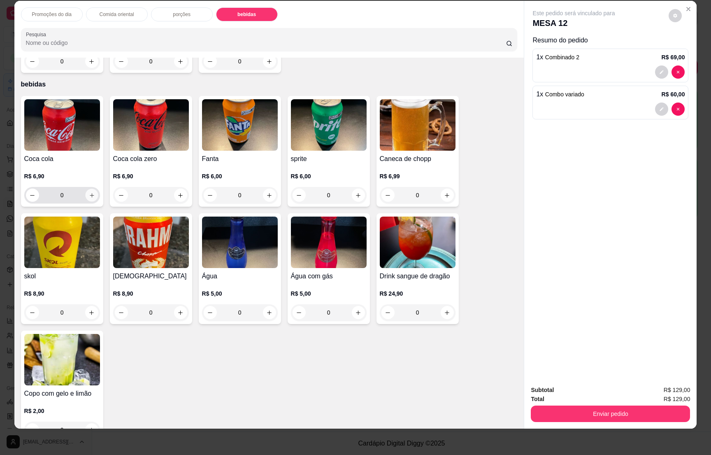
click at [88, 192] on icon "increase-product-quantity" at bounding box center [91, 195] width 6 height 6
type input "1"
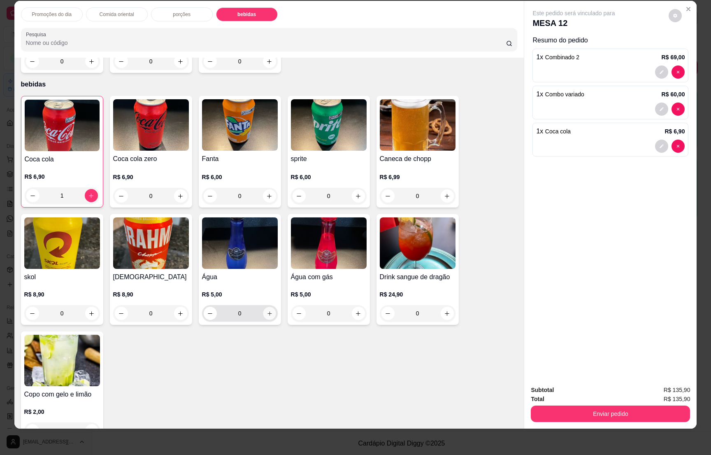
click at [266, 310] on icon "increase-product-quantity" at bounding box center [269, 313] width 6 height 6
type input "1"
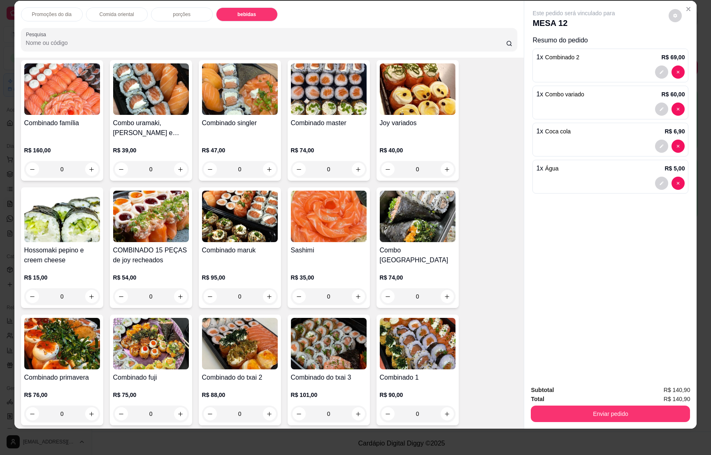
scroll to position [1574, 0]
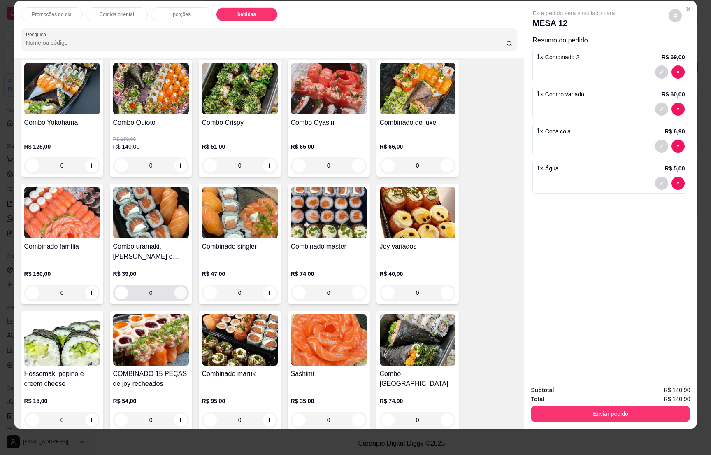
click at [177, 290] on icon "increase-product-quantity" at bounding box center [180, 293] width 6 height 6
type input "1"
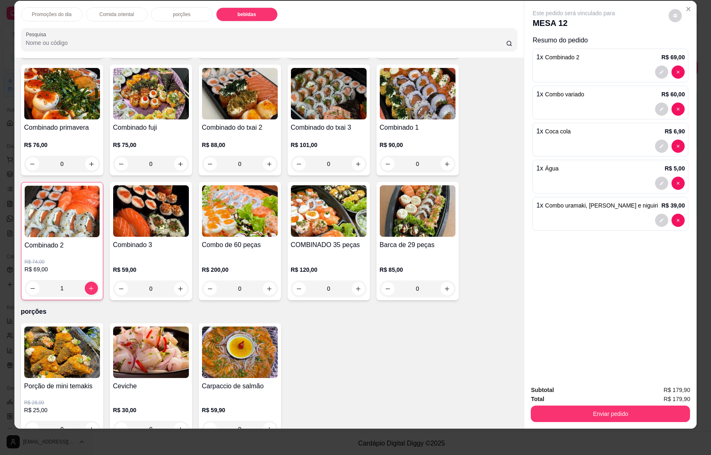
scroll to position [1763, 0]
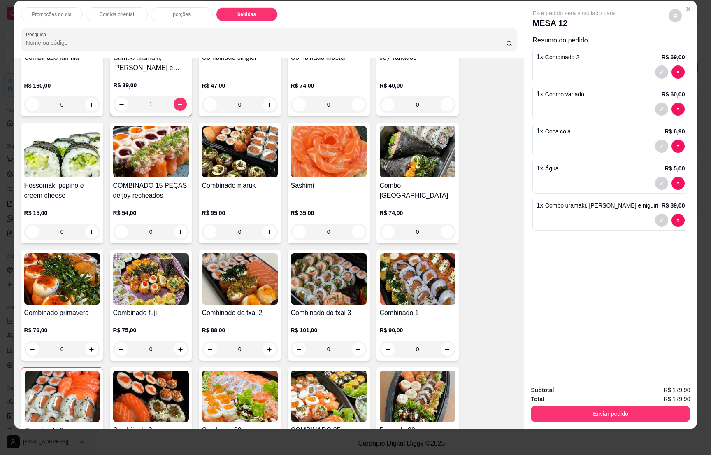
click at [188, 18] on div "porções" at bounding box center [182, 14] width 62 height 14
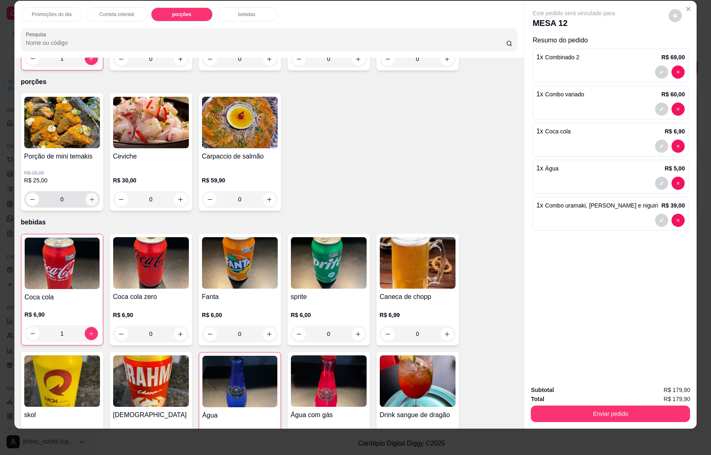
click at [88, 196] on icon "increase-product-quantity" at bounding box center [91, 199] width 6 height 6
type input "1"
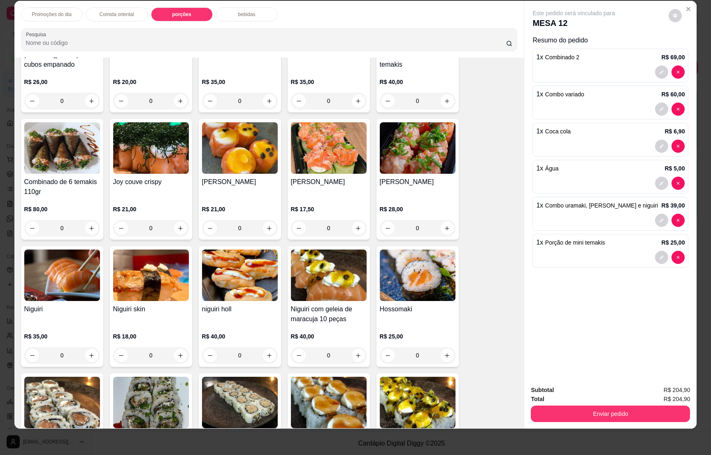
scroll to position [0, 0]
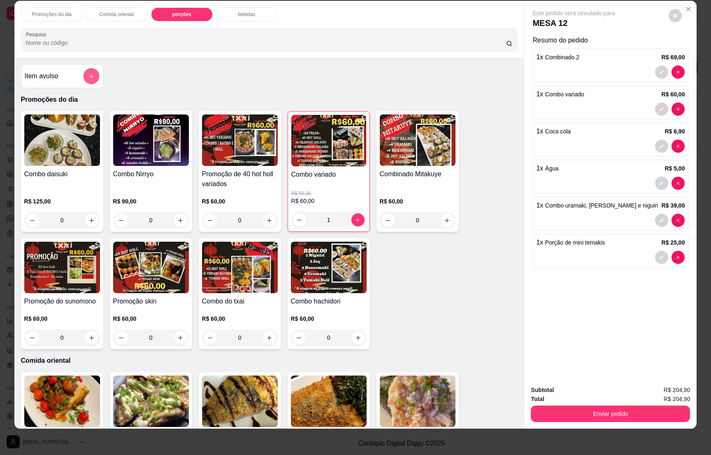
click at [83, 73] on button "add-separate-item" at bounding box center [91, 76] width 16 height 16
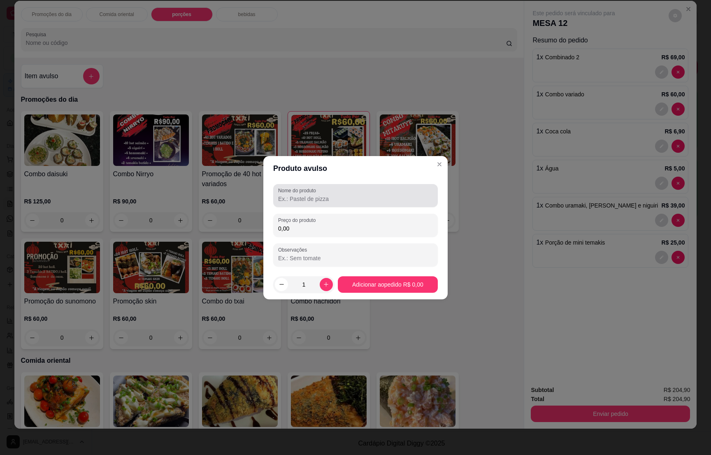
click at [307, 194] on div at bounding box center [355, 195] width 155 height 16
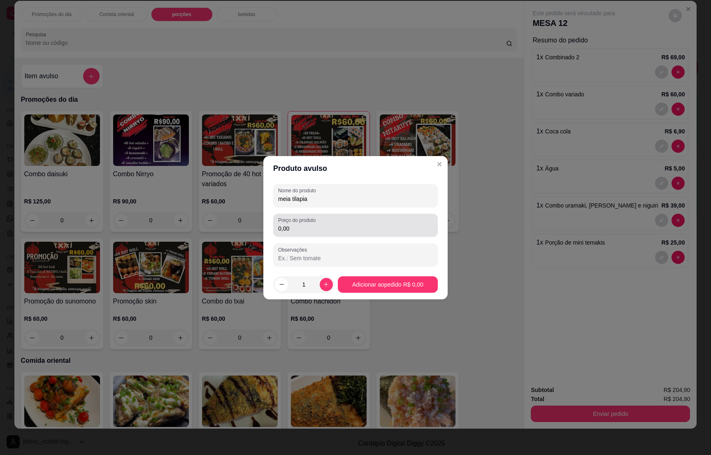
type input "meia tilapia"
click at [305, 232] on input "0,00" at bounding box center [355, 228] width 155 height 8
type input "25,00"
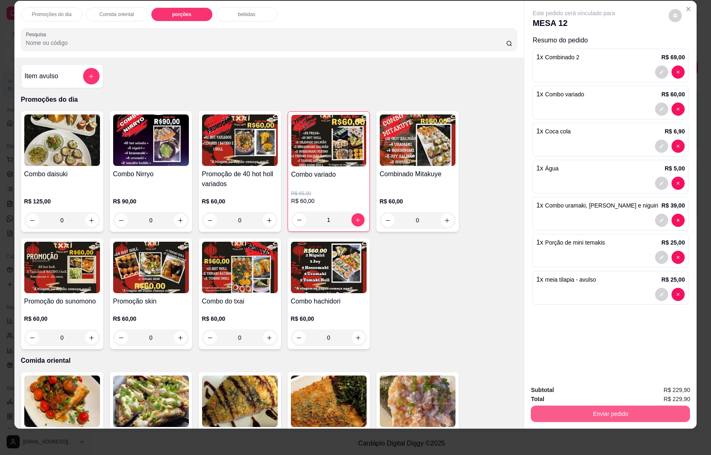
click at [608, 414] on button "Enviar pedido" at bounding box center [610, 413] width 159 height 16
click at [657, 389] on button "Enviar pedido" at bounding box center [667, 393] width 45 height 15
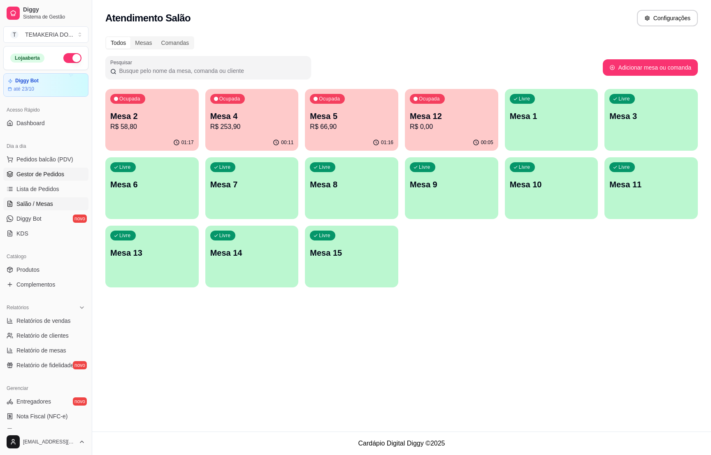
click at [47, 170] on span "Gestor de Pedidos" at bounding box center [40, 174] width 48 height 8
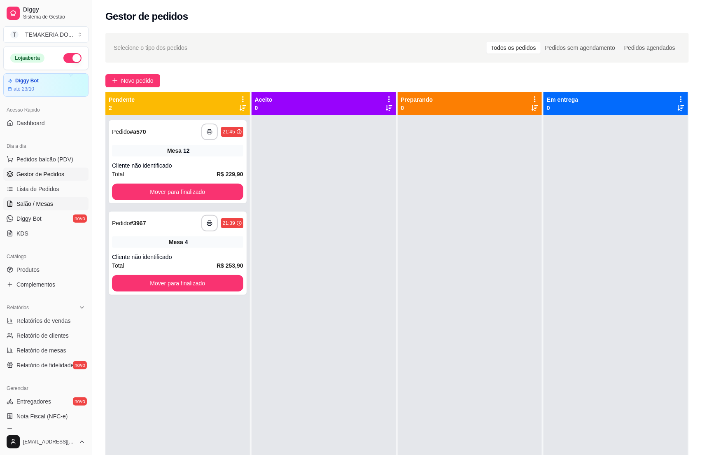
click at [33, 208] on span "Salão / Mesas" at bounding box center [34, 204] width 37 height 8
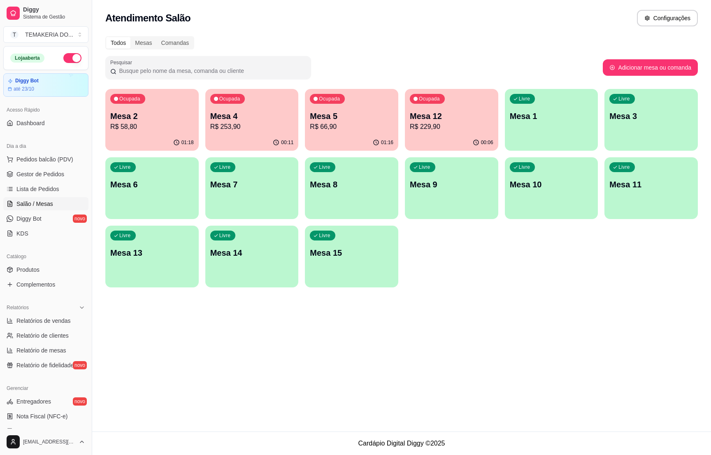
click at [258, 124] on p "R$ 253,90" at bounding box center [252, 127] width 84 height 10
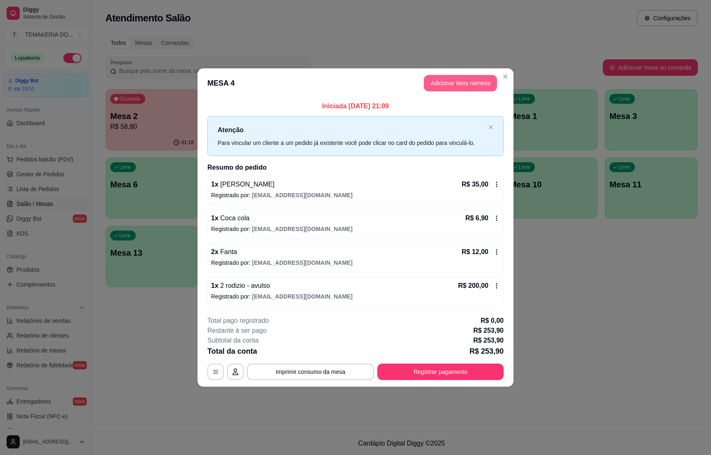
click at [440, 81] on button "Adicionar itens na mesa" at bounding box center [460, 83] width 73 height 16
click at [242, 24] on p "bebidas" at bounding box center [246, 27] width 17 height 7
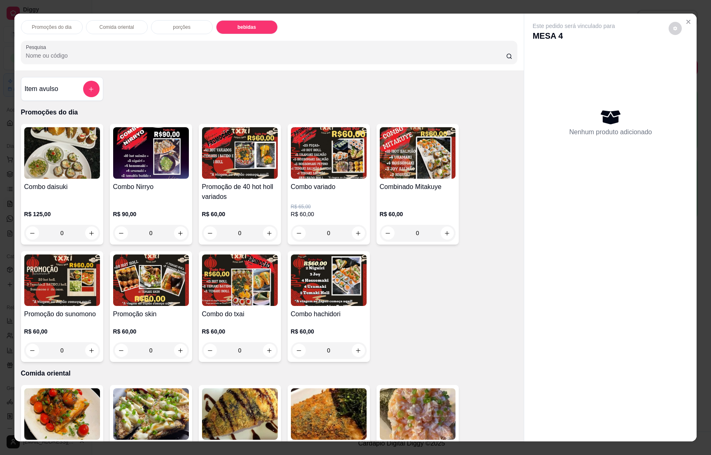
scroll to position [13, 0]
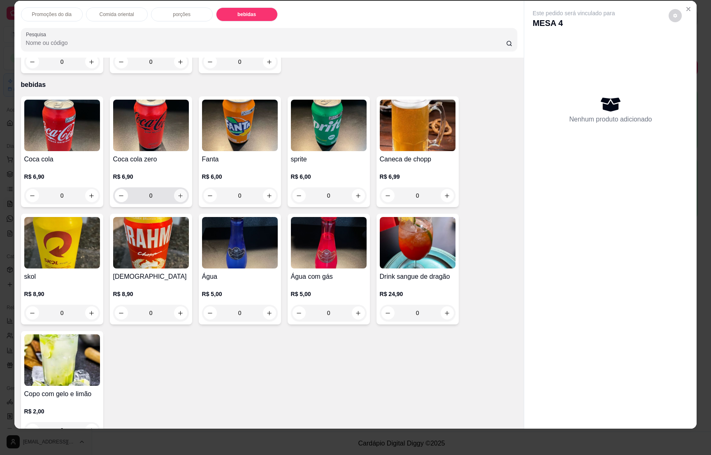
click at [177, 193] on icon "increase-product-quantity" at bounding box center [180, 196] width 6 height 6
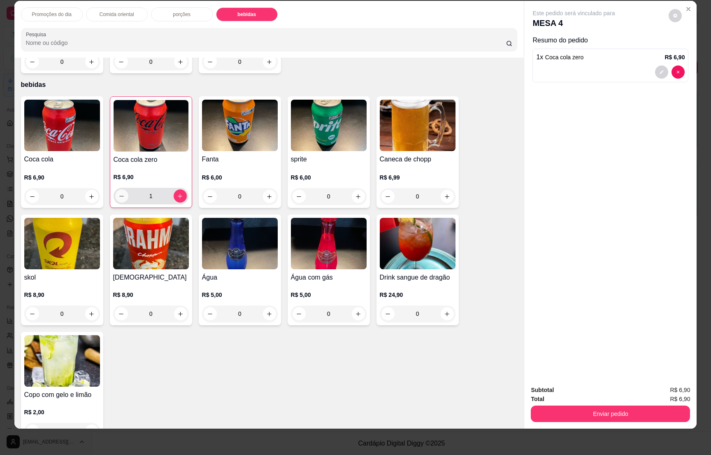
click at [119, 193] on icon "decrease-product-quantity" at bounding box center [122, 196] width 6 height 6
type input "0"
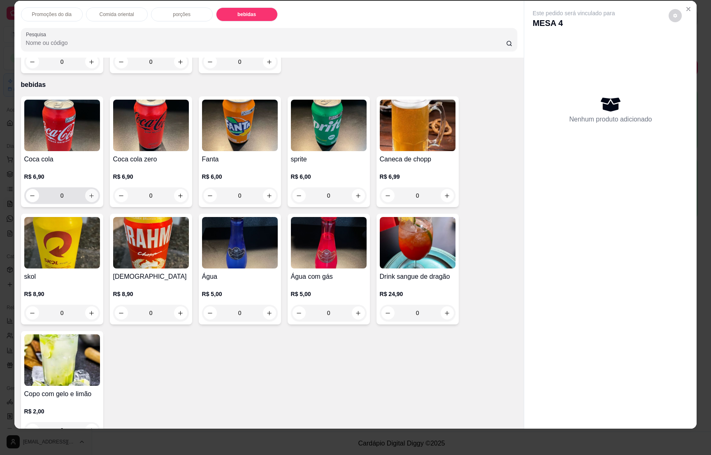
click at [89, 193] on icon "increase-product-quantity" at bounding box center [91, 196] width 6 height 6
type input "1"
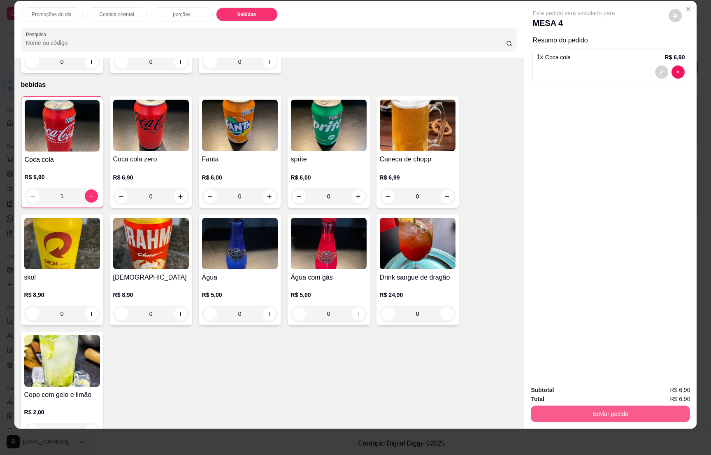
click at [627, 411] on button "Enviar pedido" at bounding box center [610, 413] width 159 height 16
click at [663, 392] on button "Enviar pedido" at bounding box center [667, 393] width 45 height 15
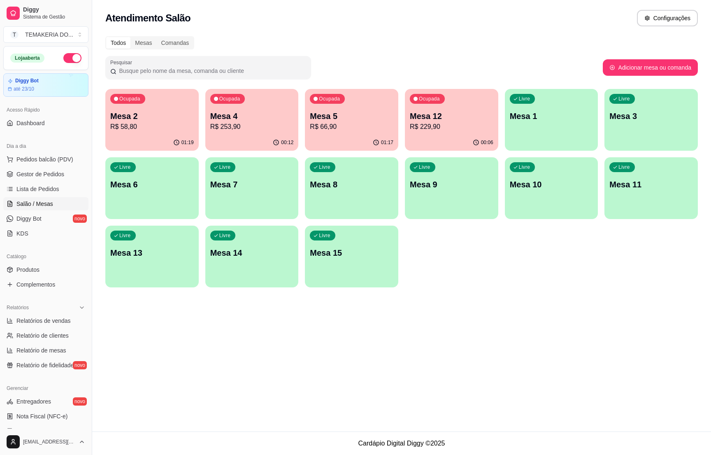
click at [461, 120] on p "Mesa 12" at bounding box center [452, 116] width 84 height 12
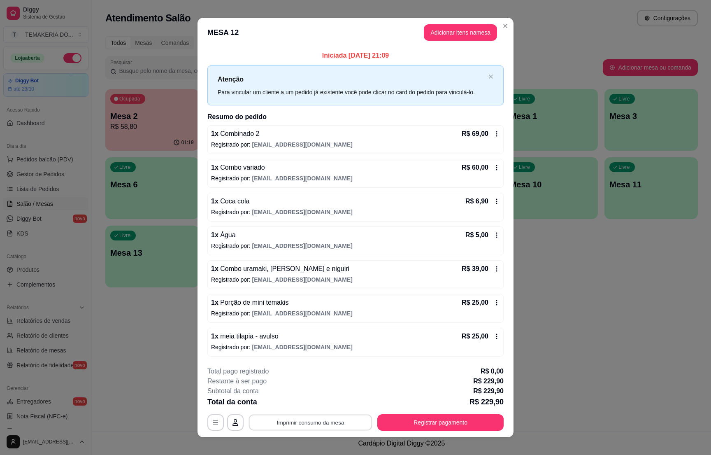
click at [325, 421] on button "Imprimir consumo da mesa" at bounding box center [310, 422] width 123 height 16
click at [561, 379] on div "MESA 12 Adicionar itens na mesa Iniciada [DATE] 21:09 Atenção Para vincular um …" at bounding box center [355, 227] width 711 height 455
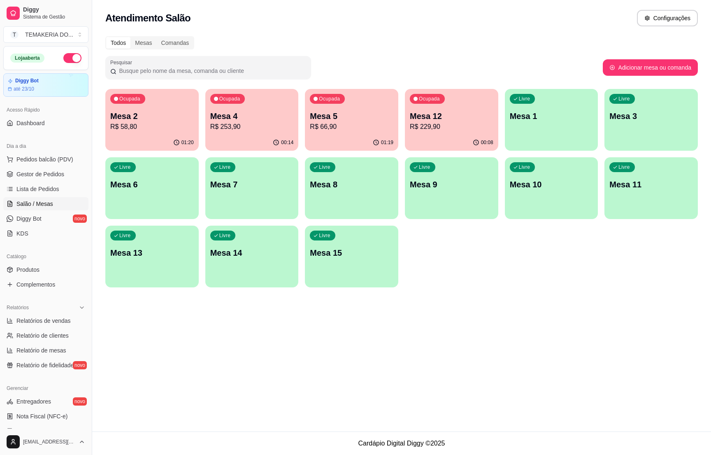
click at [435, 121] on p "Mesa 12" at bounding box center [452, 116] width 84 height 12
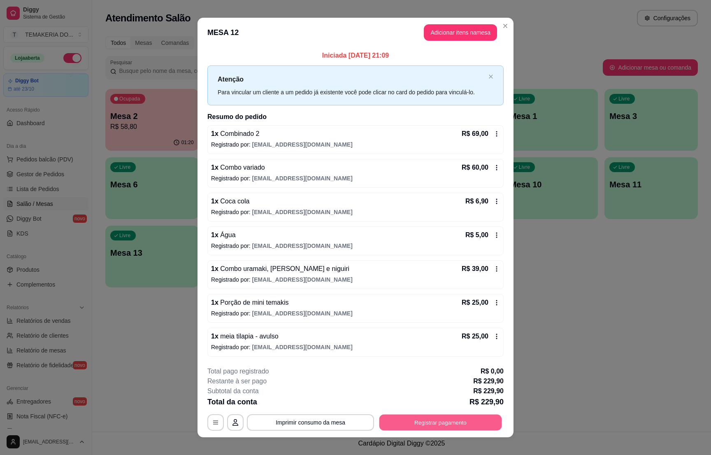
click at [414, 424] on button "Registrar pagamento" at bounding box center [440, 422] width 123 height 16
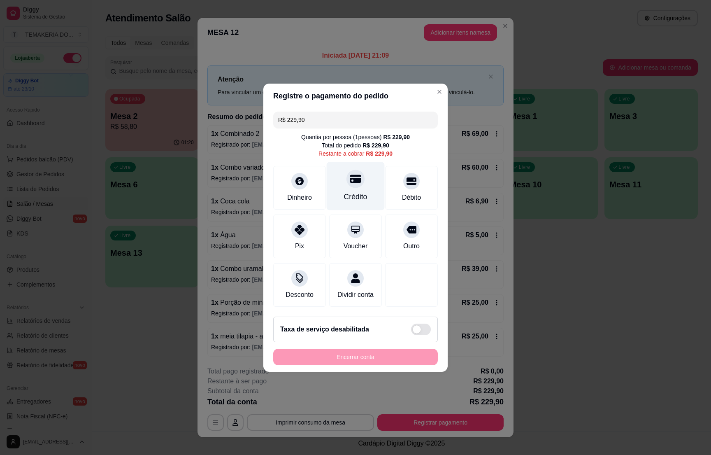
click at [352, 181] on div at bounding box center [356, 179] width 18 height 18
type input "R$ 0,00"
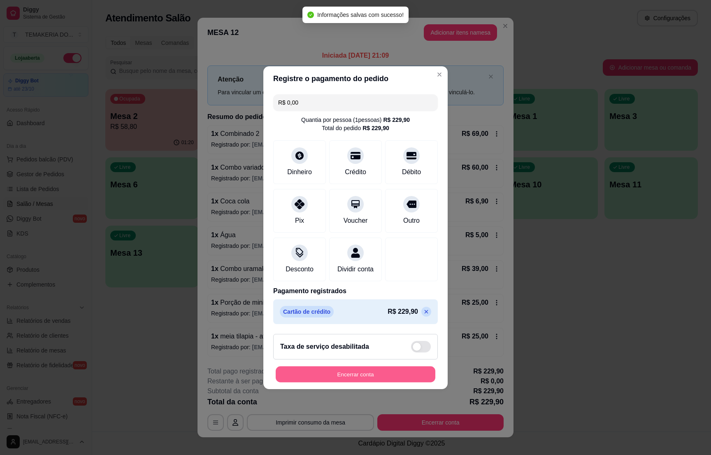
click at [352, 378] on button "Encerrar conta" at bounding box center [356, 374] width 160 height 16
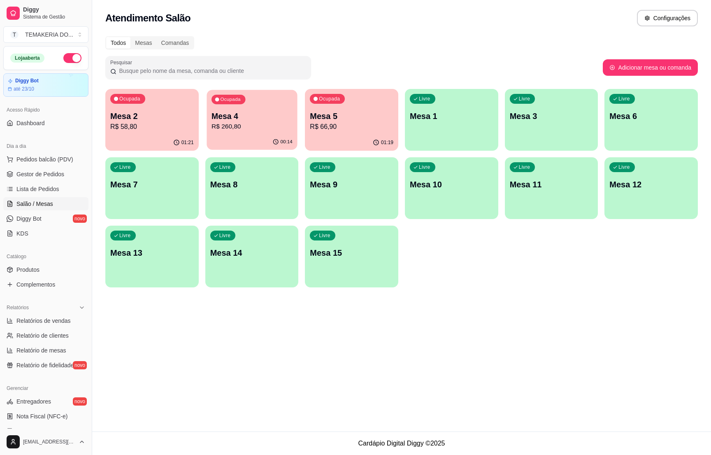
click at [254, 132] on div "Ocupada Mesa 4 R$ 260,80" at bounding box center [252, 112] width 91 height 44
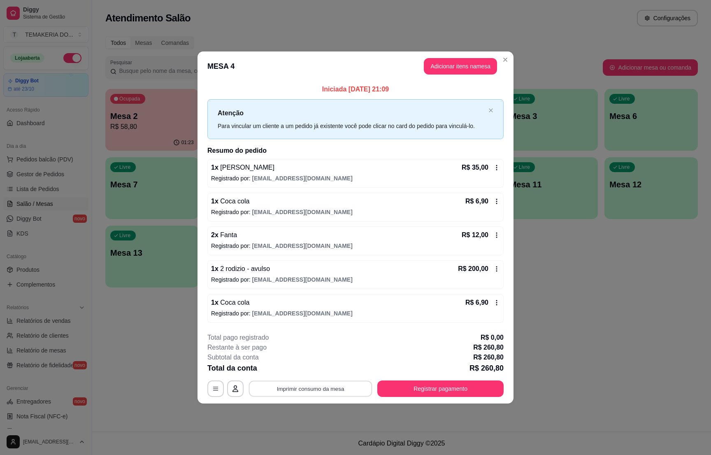
click at [325, 388] on button "Imprimir consumo da mesa" at bounding box center [310, 389] width 123 height 16
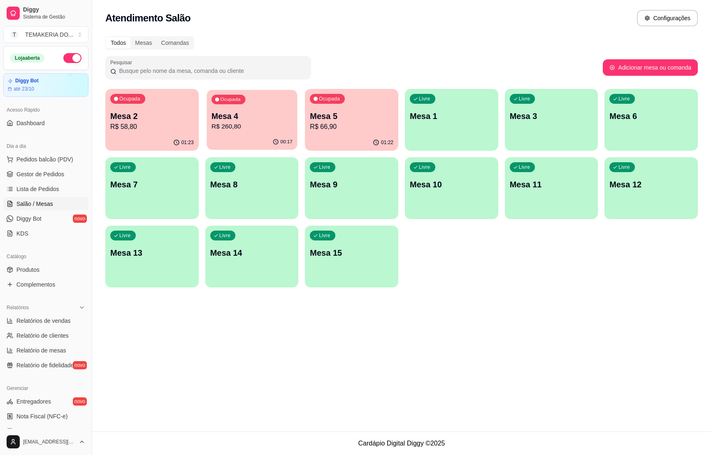
click at [265, 127] on p "R$ 260,80" at bounding box center [252, 126] width 81 height 9
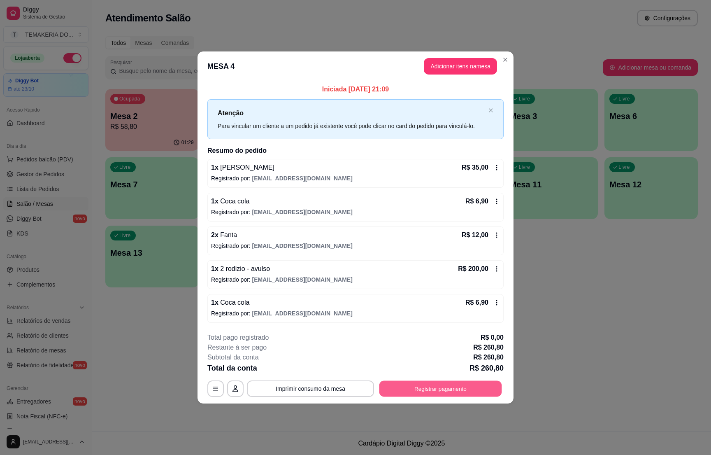
click at [421, 391] on button "Registrar pagamento" at bounding box center [440, 389] width 123 height 16
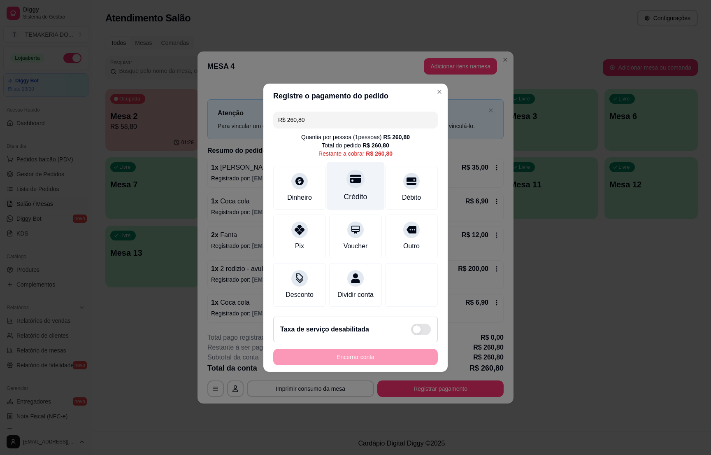
click at [351, 183] on div at bounding box center [356, 179] width 18 height 18
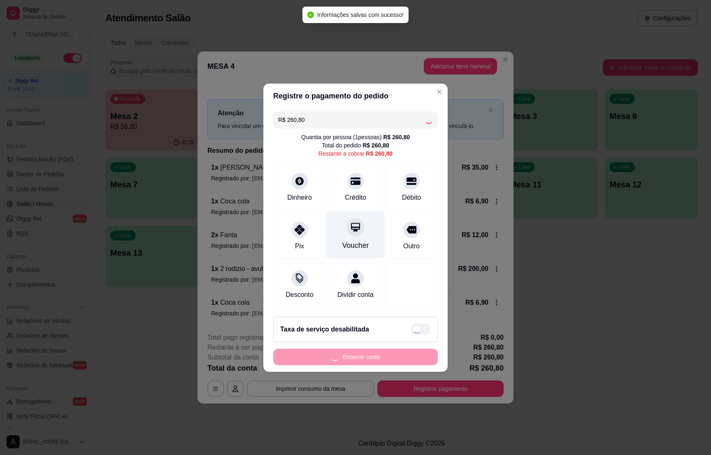
type input "R$ 0,00"
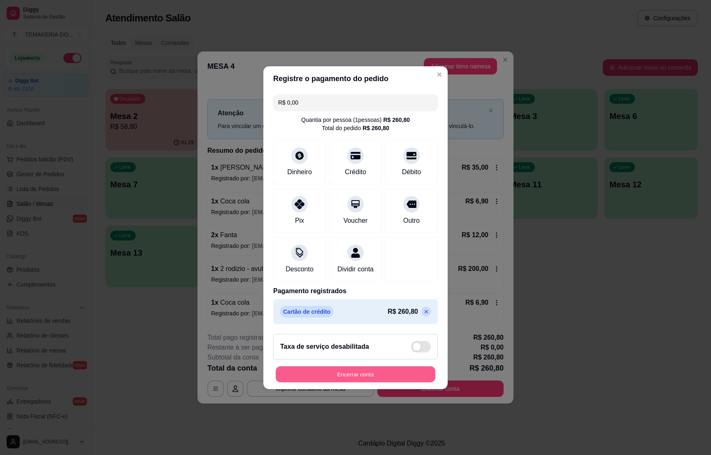
click at [357, 375] on button "Encerrar conta" at bounding box center [356, 374] width 160 height 16
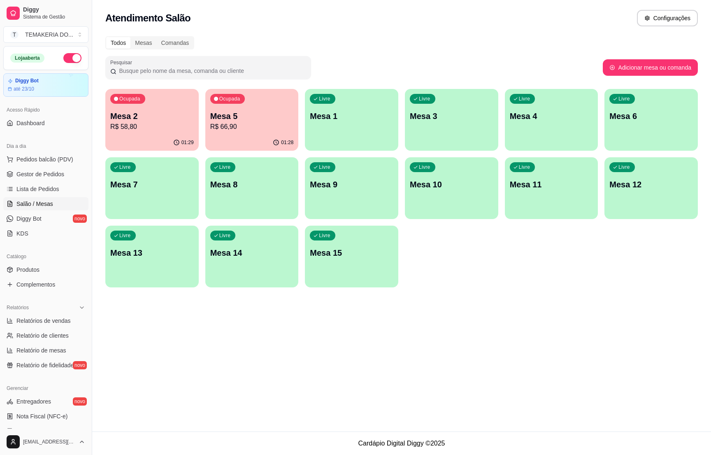
click at [142, 125] on p "R$ 58,80" at bounding box center [152, 127] width 84 height 10
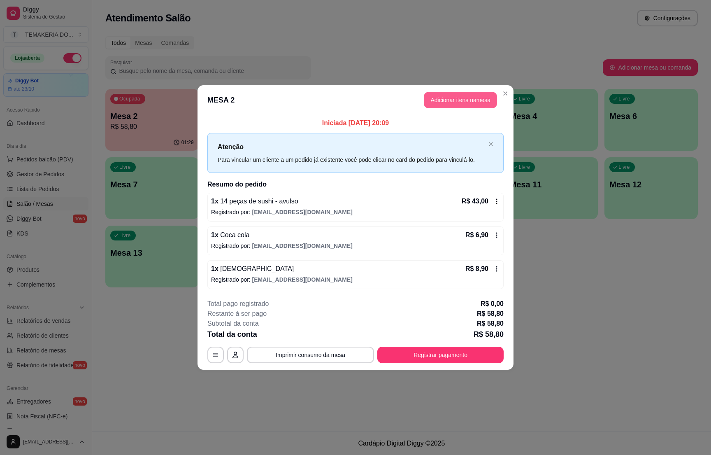
click at [434, 98] on button "Adicionar itens na mesa" at bounding box center [460, 100] width 73 height 16
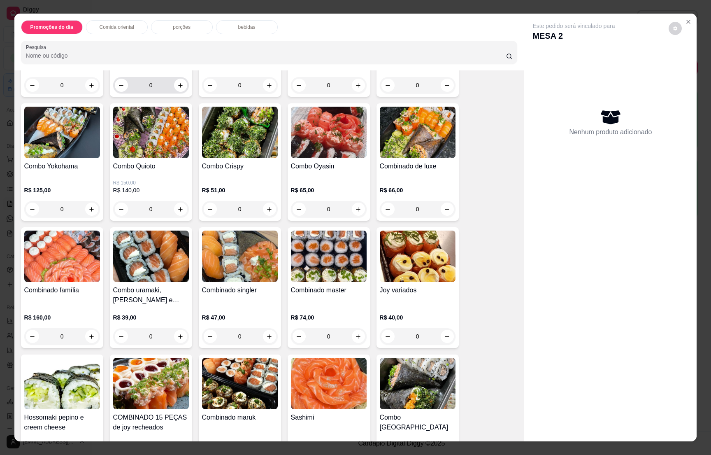
scroll to position [1296, 0]
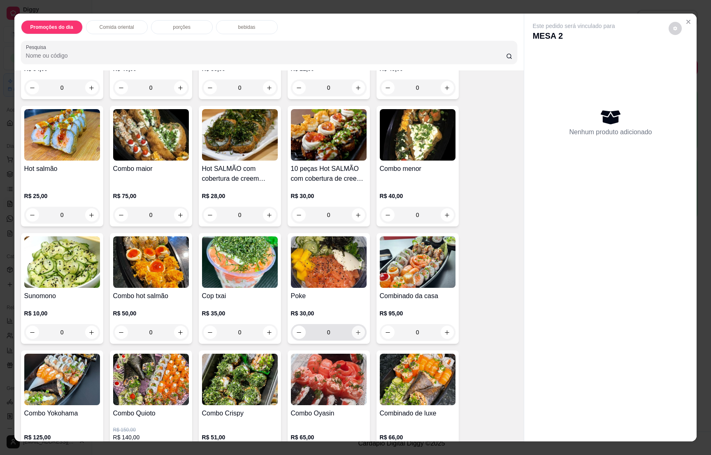
click at [355, 329] on icon "increase-product-quantity" at bounding box center [358, 332] width 6 height 6
type input "1"
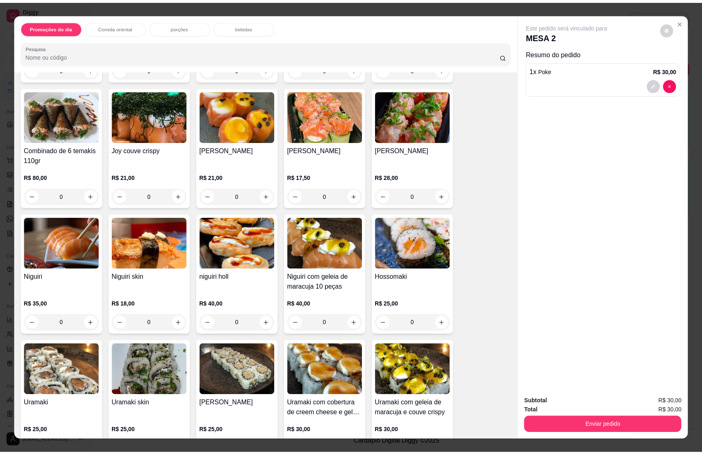
scroll to position [556, 0]
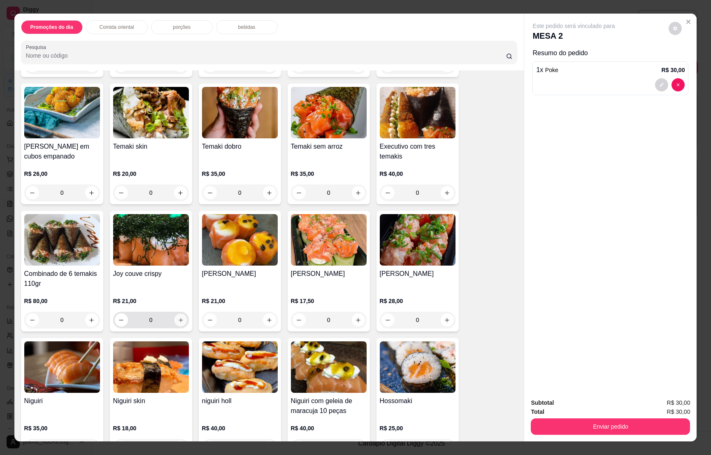
click at [177, 317] on icon "increase-product-quantity" at bounding box center [180, 320] width 6 height 6
type input "1"
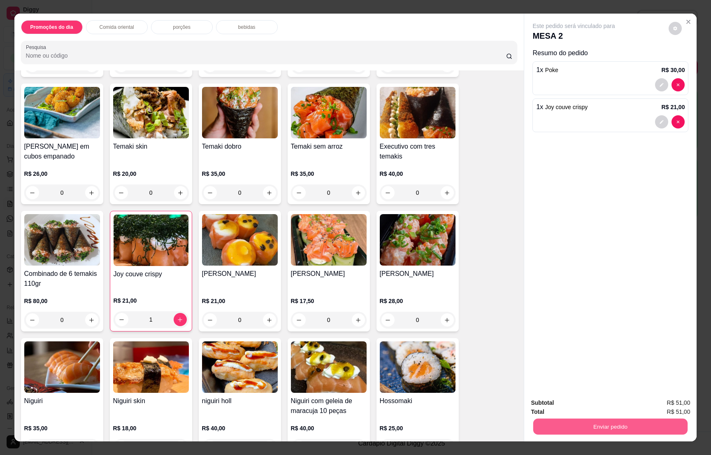
click at [612, 424] on button "Enviar pedido" at bounding box center [610, 426] width 154 height 16
click at [667, 399] on button "Enviar pedido" at bounding box center [667, 405] width 45 height 15
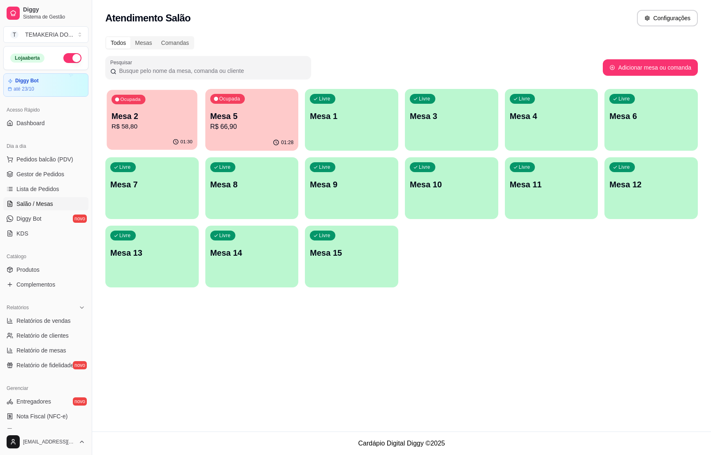
click at [157, 125] on p "R$ 58,80" at bounding box center [152, 126] width 81 height 9
click at [256, 132] on div "Ocupada Mesa 5 R$ 66,90" at bounding box center [251, 112] width 93 height 46
click at [172, 131] on div "Ocupada Mesa 2 R$ 58,80" at bounding box center [152, 112] width 91 height 44
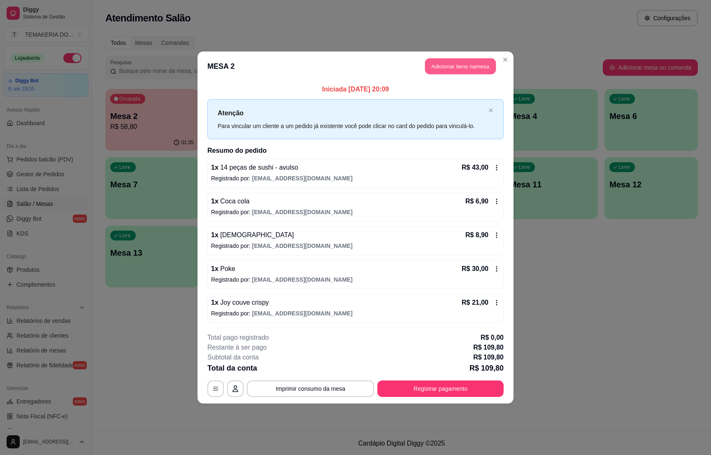
click at [445, 63] on button "Adicionar itens na mesa" at bounding box center [460, 66] width 71 height 16
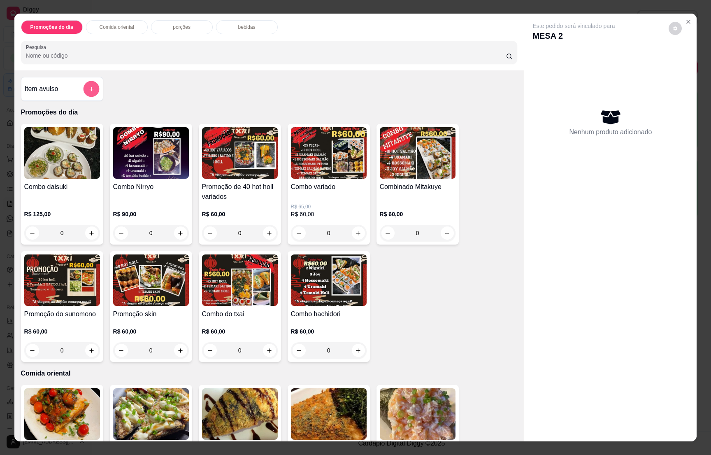
click at [89, 88] on button "add-separate-item" at bounding box center [91, 89] width 16 height 16
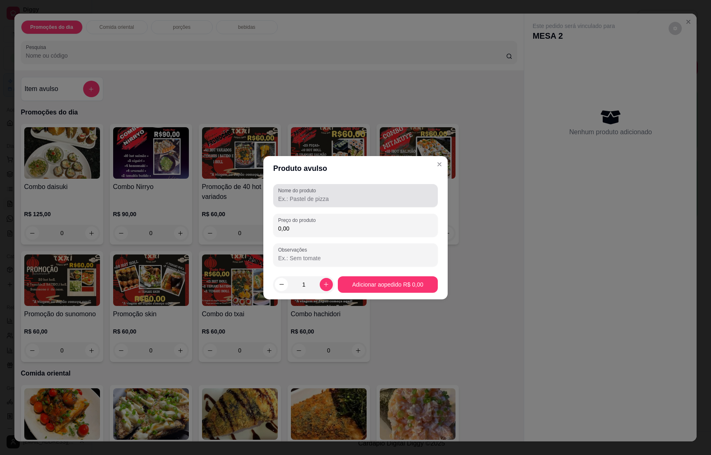
click at [299, 192] on label "Nome do produto" at bounding box center [298, 190] width 41 height 7
click at [299, 195] on input "Nome do produto" at bounding box center [355, 199] width 155 height 8
click at [300, 225] on input "0,00" at bounding box center [355, 228] width 155 height 8
click at [315, 200] on input "2 lata boa" at bounding box center [355, 199] width 155 height 8
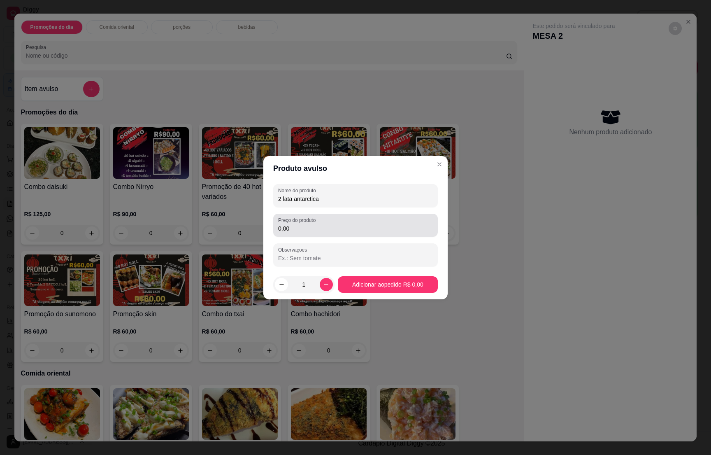
type input "2 lata antarctica"
click at [345, 233] on div "Preço do produto 0,00" at bounding box center [355, 225] width 165 height 23
type input "15,80"
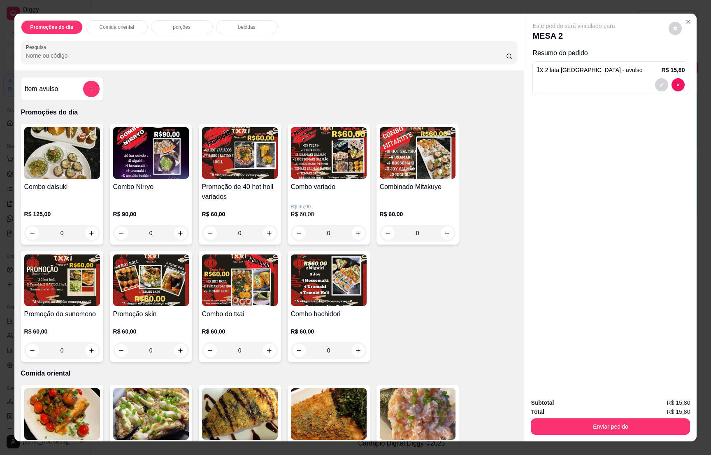
click at [612, 435] on div "Subtotal R$ 15,80 Total R$ 15,80 Enviar pedido" at bounding box center [610, 416] width 172 height 50
click at [614, 428] on button "Enviar pedido" at bounding box center [610, 426] width 159 height 16
click at [668, 403] on button "Enviar pedido" at bounding box center [667, 405] width 45 height 15
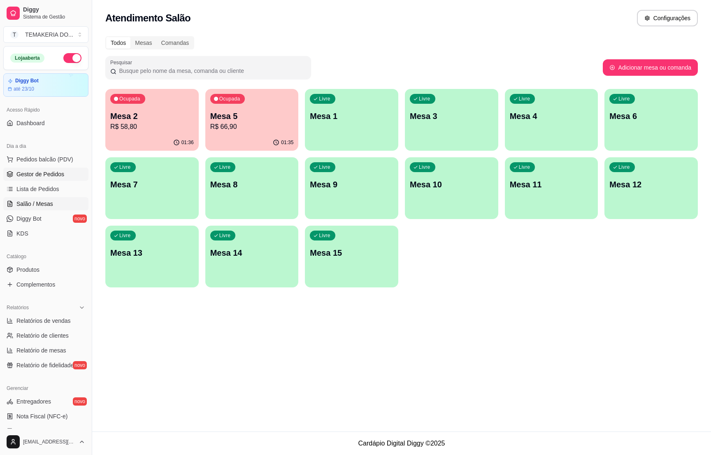
click at [42, 174] on span "Gestor de Pedidos" at bounding box center [40, 174] width 48 height 8
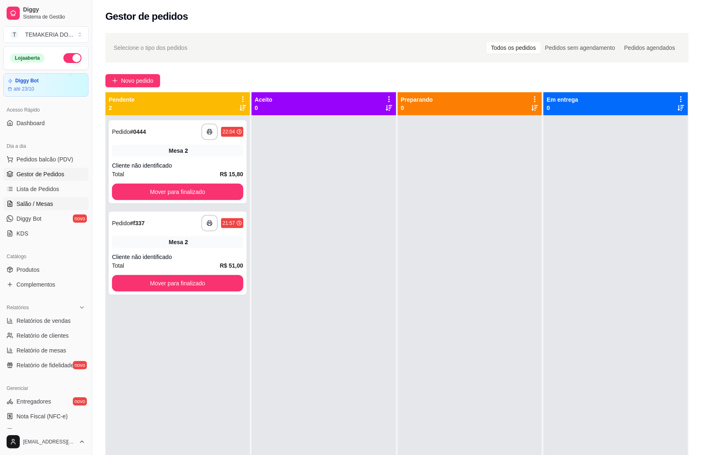
click at [46, 205] on span "Salão / Mesas" at bounding box center [34, 204] width 37 height 8
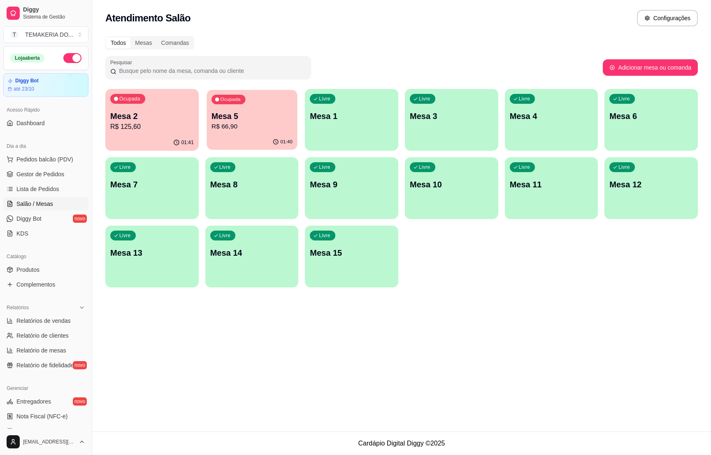
click at [208, 133] on div "Ocupada Mesa 5 R$ 66,90" at bounding box center [252, 112] width 91 height 44
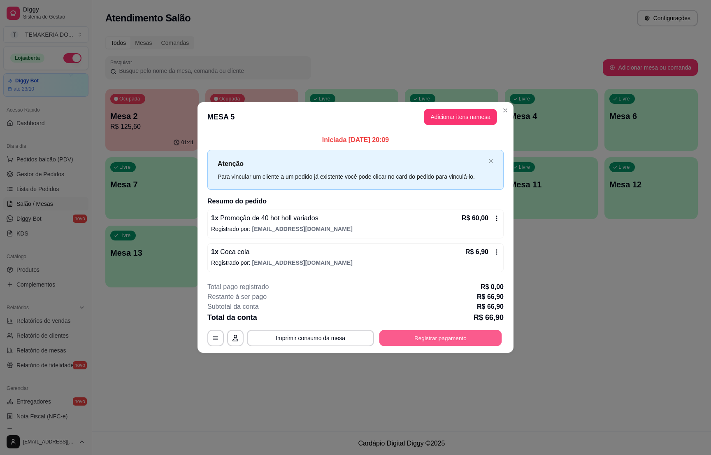
click at [432, 341] on button "Registrar pagamento" at bounding box center [440, 338] width 123 height 16
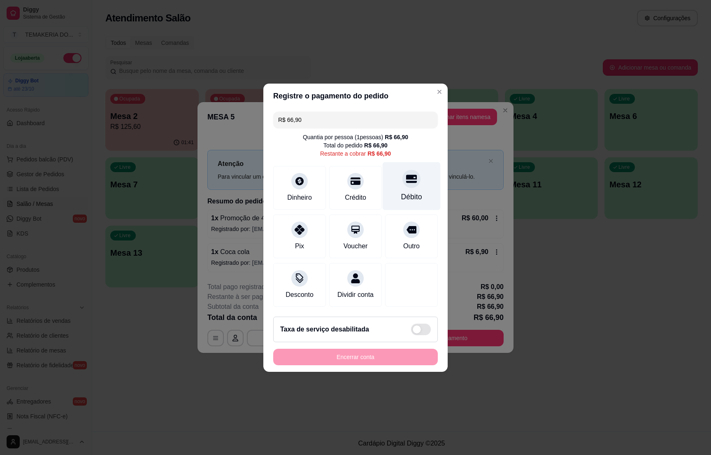
click at [404, 196] on div "Débito" at bounding box center [412, 186] width 58 height 48
type input "R$ 0,00"
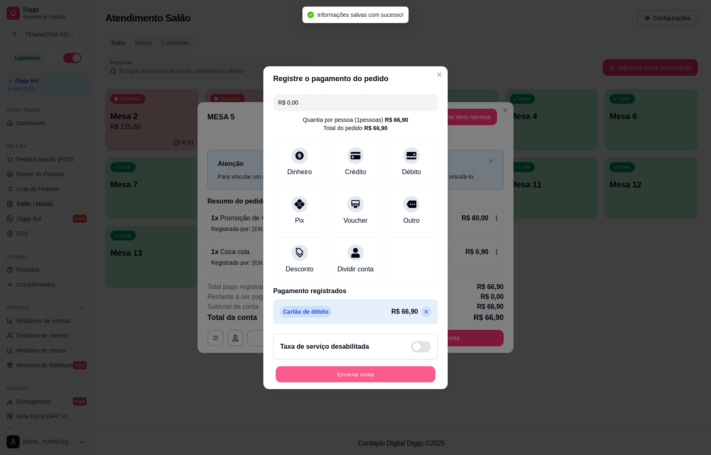
click at [368, 377] on button "Encerrar conta" at bounding box center [356, 374] width 160 height 16
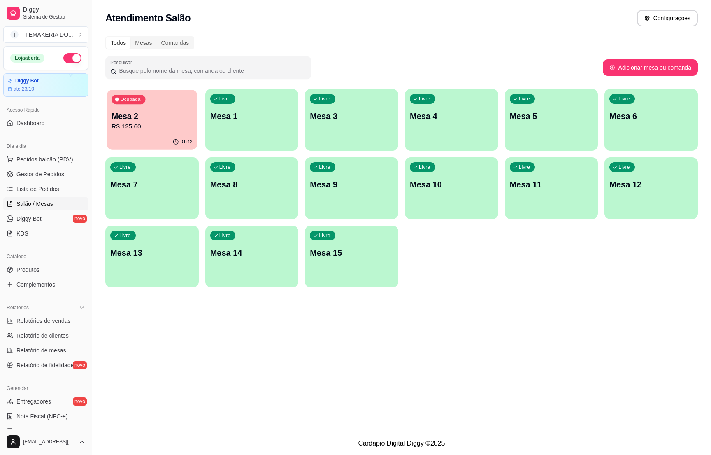
click at [145, 136] on div "01:42" at bounding box center [152, 142] width 91 height 16
click at [40, 172] on span "Gestor de Pedidos" at bounding box center [40, 174] width 48 height 8
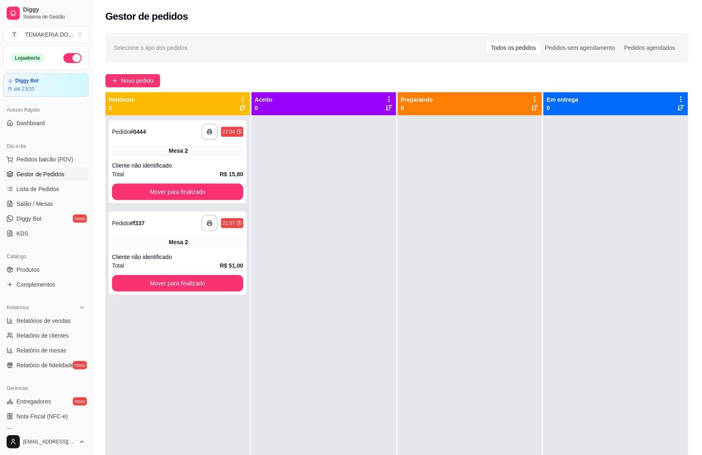
click at [63, 55] on button "button" at bounding box center [72, 58] width 18 height 10
click at [19, 208] on span "Salão / Mesas" at bounding box center [34, 204] width 37 height 8
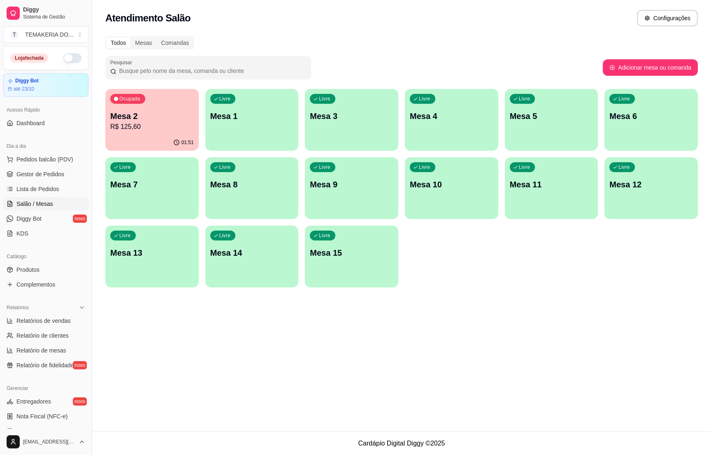
click at [191, 120] on p "Mesa 2" at bounding box center [152, 116] width 84 height 12
click at [442, 283] on div "Ocupada Mesa 2 R$ 125,60 01:51 Livre Mesa 1 Livre Mesa 3 Livre Mesa 4 Livre Mes…" at bounding box center [401, 188] width 593 height 198
click at [146, 107] on div "Ocupada Mesa 2 R$ 125,60" at bounding box center [152, 112] width 91 height 44
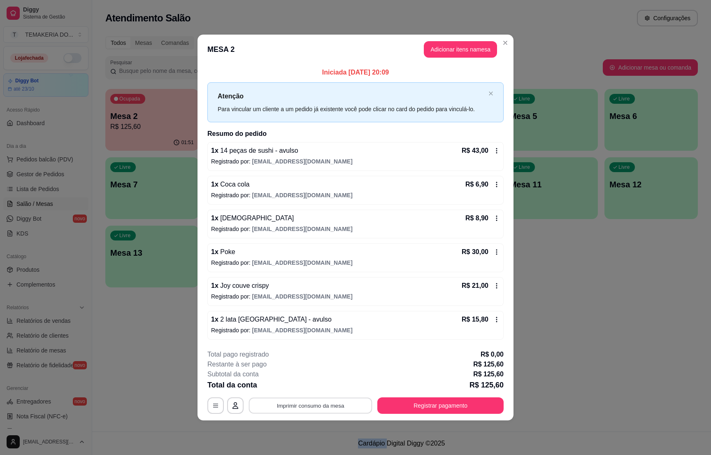
click at [336, 410] on button "Imprimir consumo da mesa" at bounding box center [310, 406] width 123 height 16
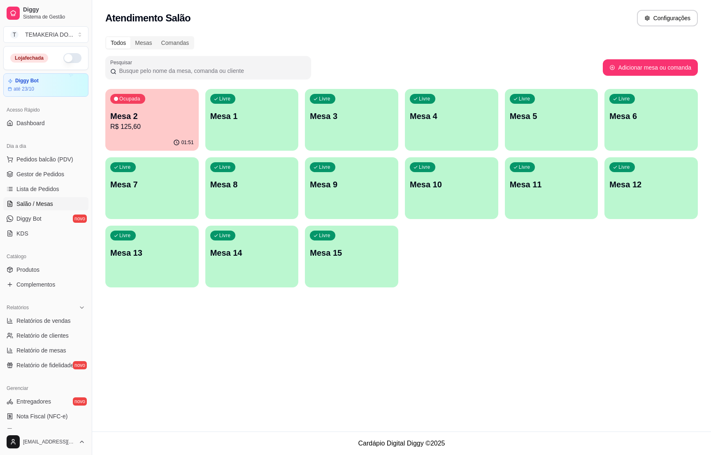
click at [538, 383] on div "Atendimento Salão Configurações Todos Mesas Comandas Pesquisar Adicionar mesa o…" at bounding box center [401, 215] width 619 height 431
click at [155, 119] on p "Mesa 2" at bounding box center [152, 116] width 84 height 12
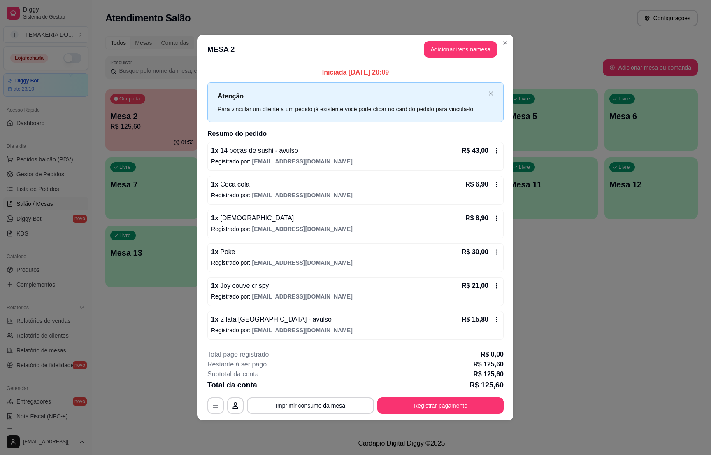
drag, startPoint x: 414, startPoint y: 396, endPoint x: 417, endPoint y: 399, distance: 4.4
click at [415, 396] on div "**********" at bounding box center [355, 381] width 296 height 64
click at [424, 404] on button "Registrar pagamento" at bounding box center [440, 405] width 126 height 16
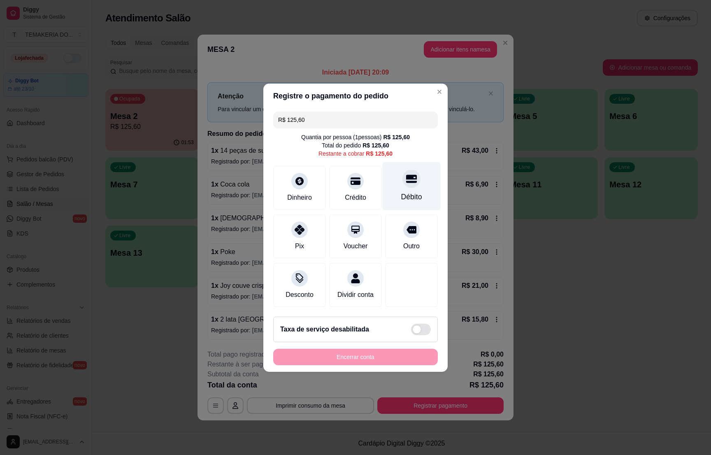
click at [403, 179] on div at bounding box center [412, 179] width 18 height 18
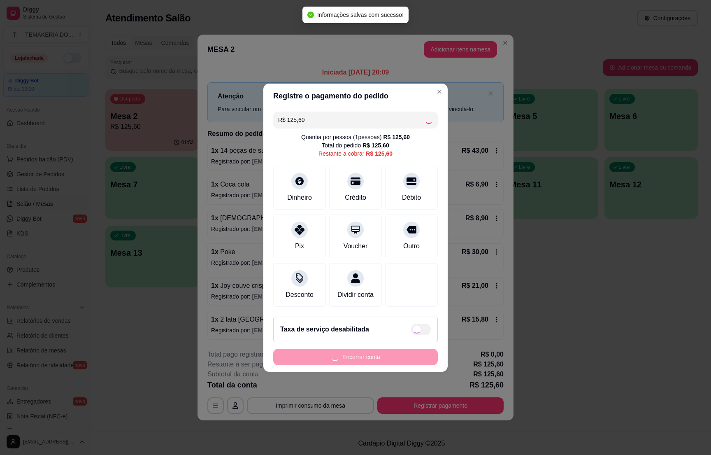
type input "R$ 0,00"
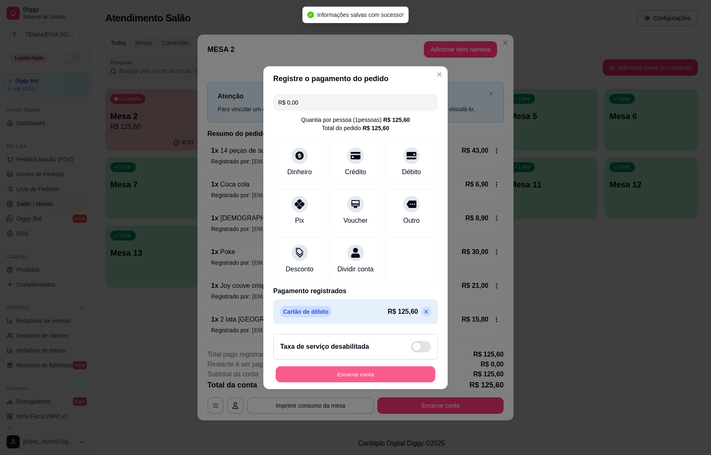
click at [342, 380] on button "Encerrar conta" at bounding box center [356, 374] width 160 height 16
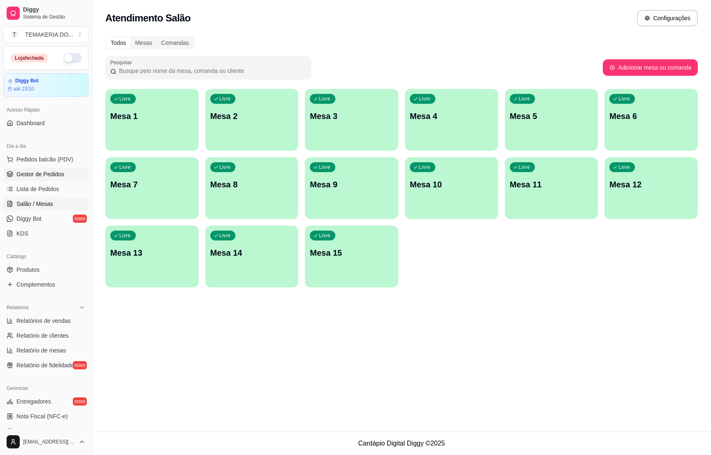
click at [40, 177] on span "Gestor de Pedidos" at bounding box center [40, 174] width 48 height 8
